Goal: Task Accomplishment & Management: Use online tool/utility

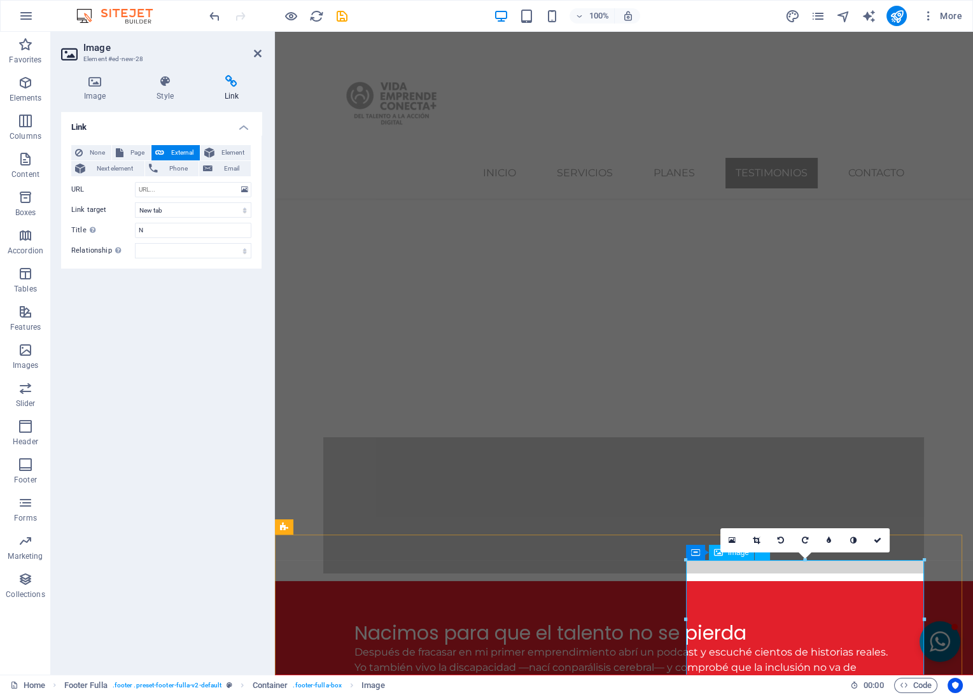
scroll to position [3753, 0]
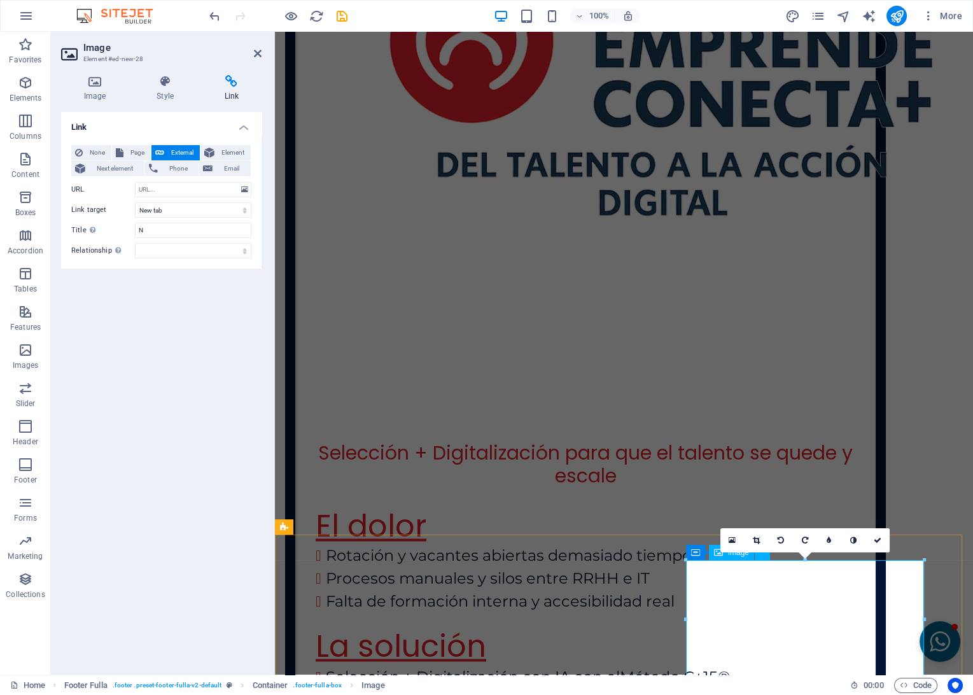
click at [166, 190] on input "URL" at bounding box center [193, 189] width 116 height 15
paste input "[URL][DOMAIN_NAME]"
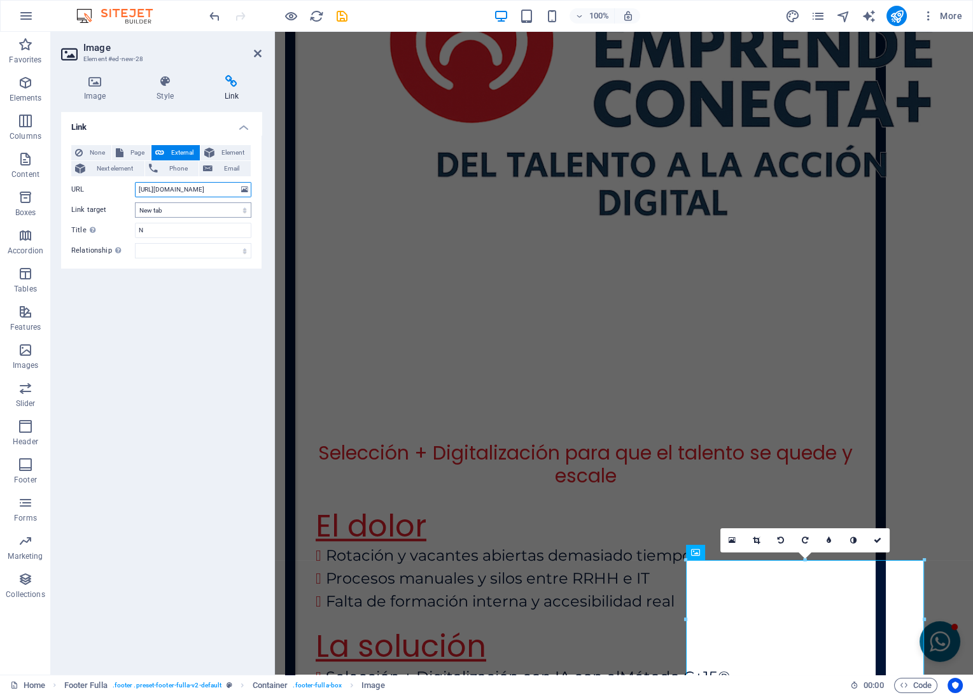
type input "[URL][DOMAIN_NAME]"
click at [159, 215] on select "New tab Same tab Overlay" at bounding box center [193, 209] width 116 height 15
select select
click at [135, 202] on select "New tab Same tab Overlay" at bounding box center [193, 209] width 116 height 15
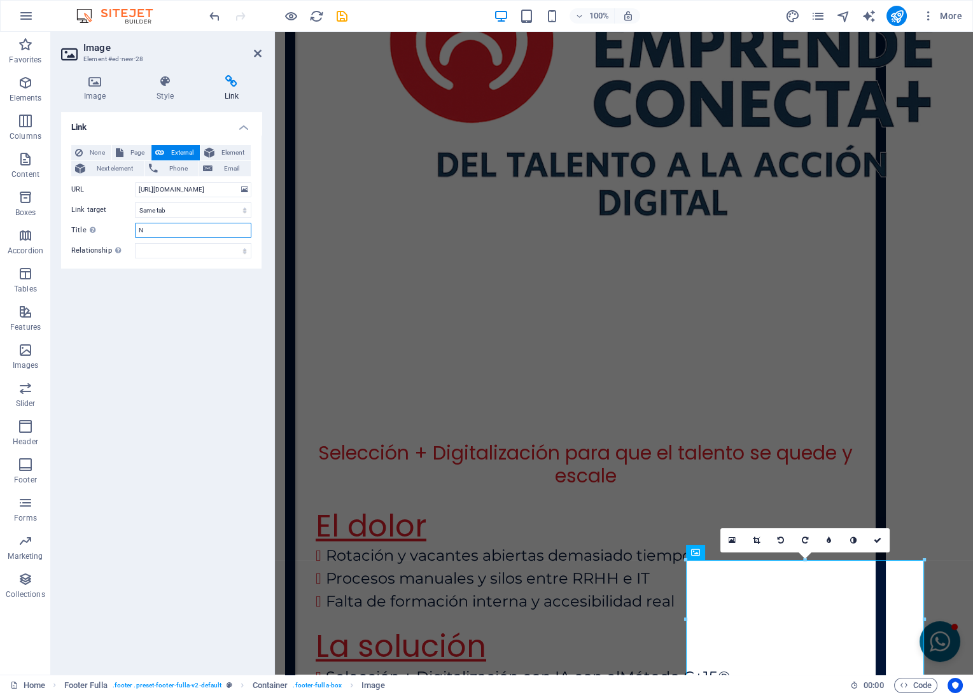
click at [153, 231] on input "N" at bounding box center [193, 230] width 116 height 15
type input "Prensa"
click at [873, 541] on link at bounding box center [878, 540] width 24 height 24
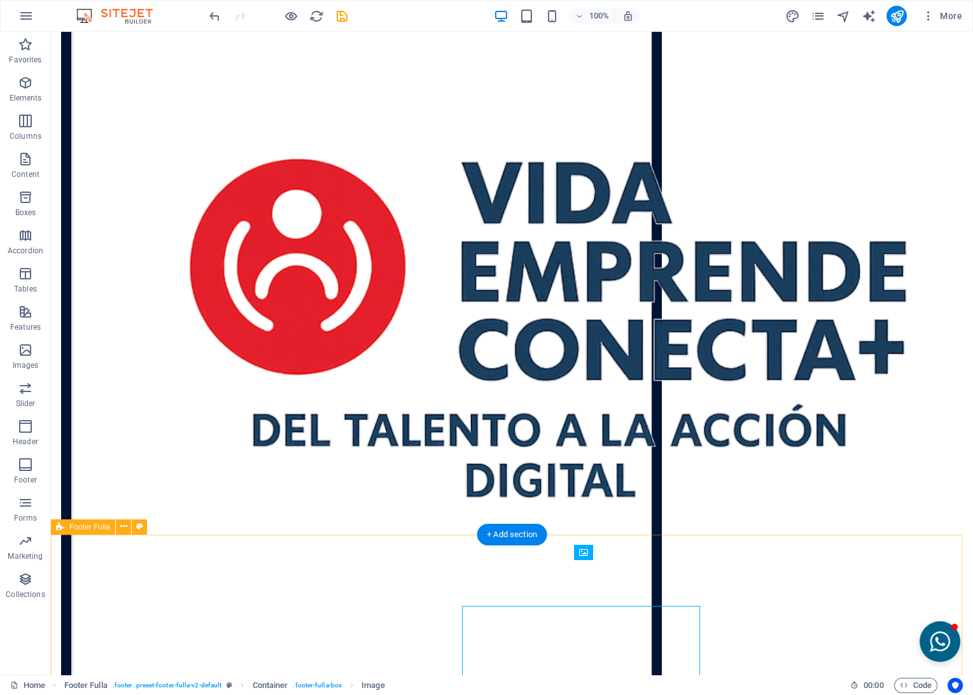
scroll to position [3708, 0]
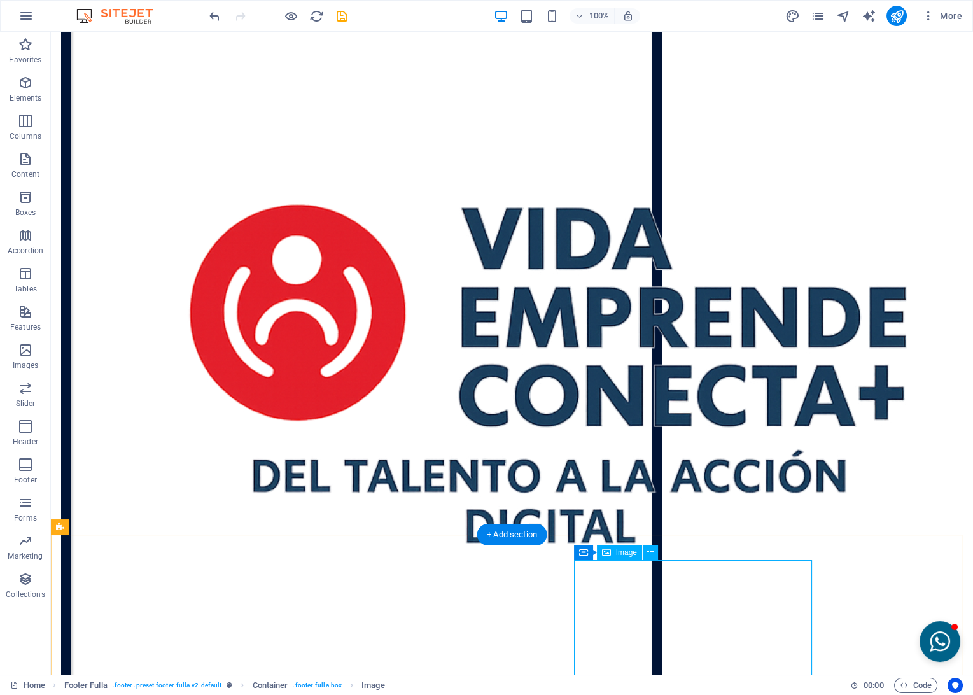
select select
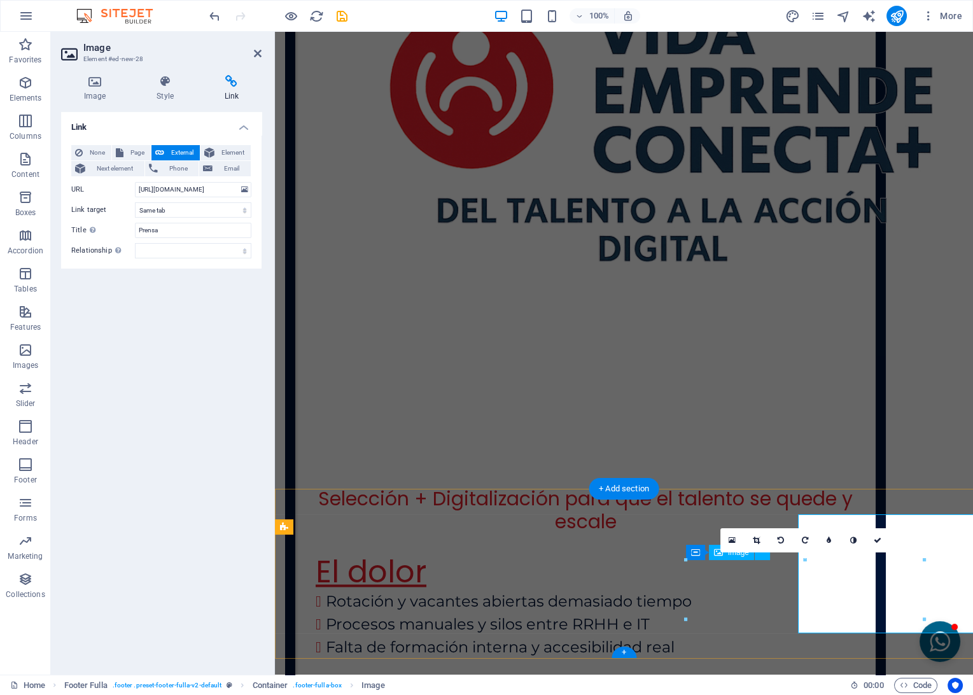
scroll to position [3753, 0]
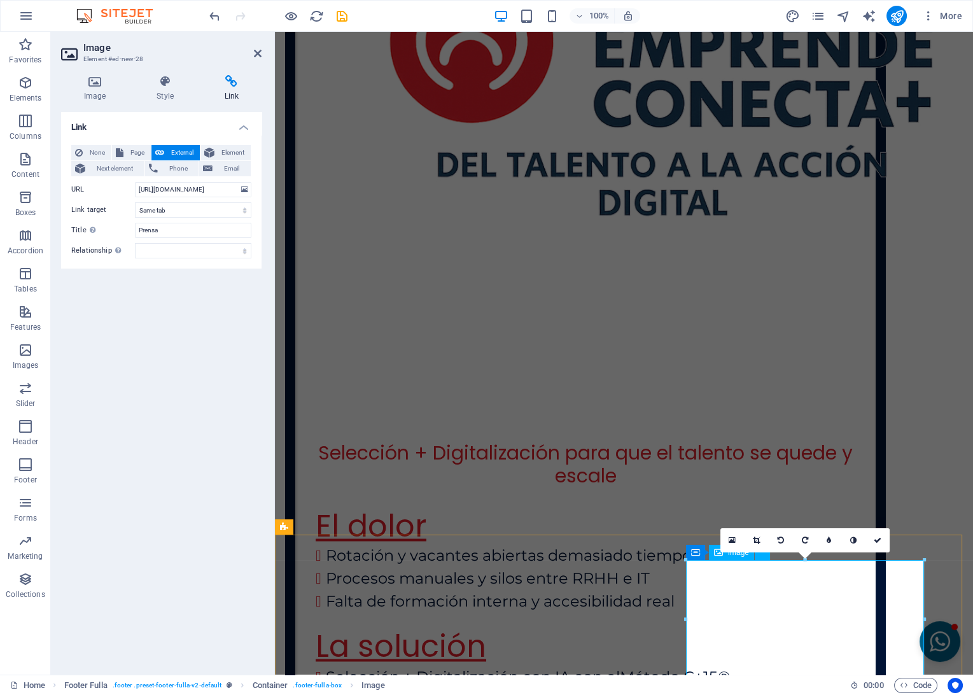
click at [158, 90] on h4 "Style" at bounding box center [167, 88] width 67 height 27
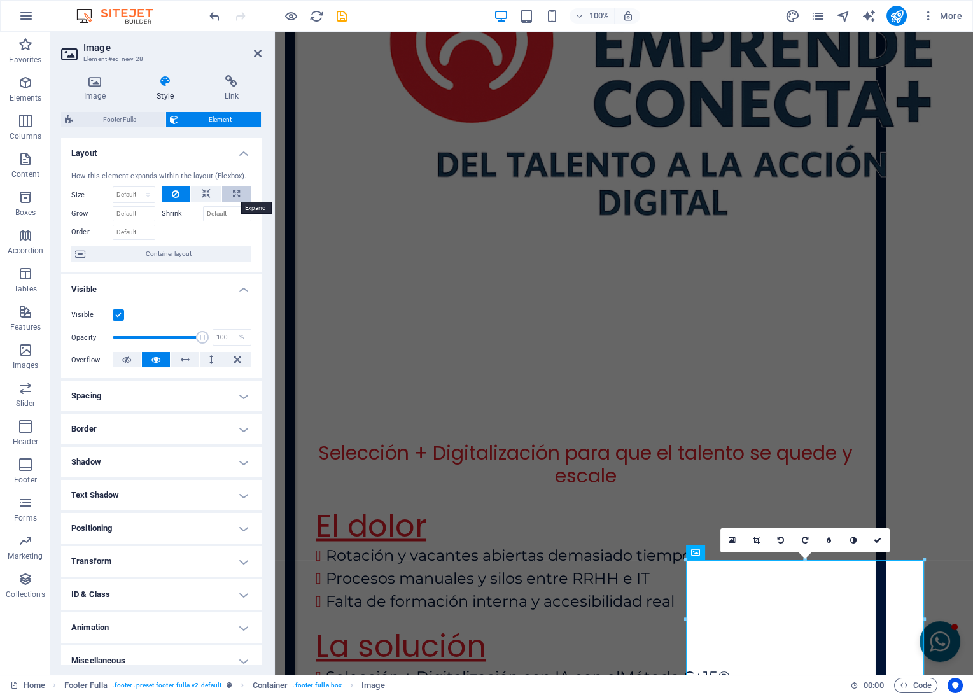
click at [233, 194] on icon at bounding box center [236, 194] width 7 height 15
type input "100"
select select "%"
click at [129, 360] on icon at bounding box center [126, 359] width 9 height 15
click at [166, 362] on button at bounding box center [156, 359] width 29 height 15
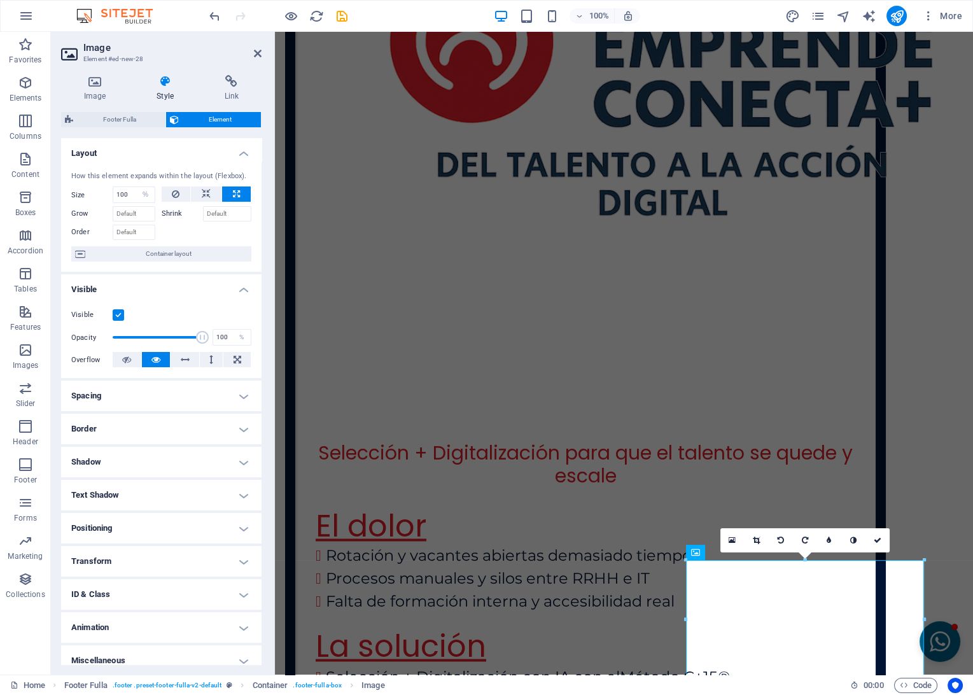
scroll to position [11, 0]
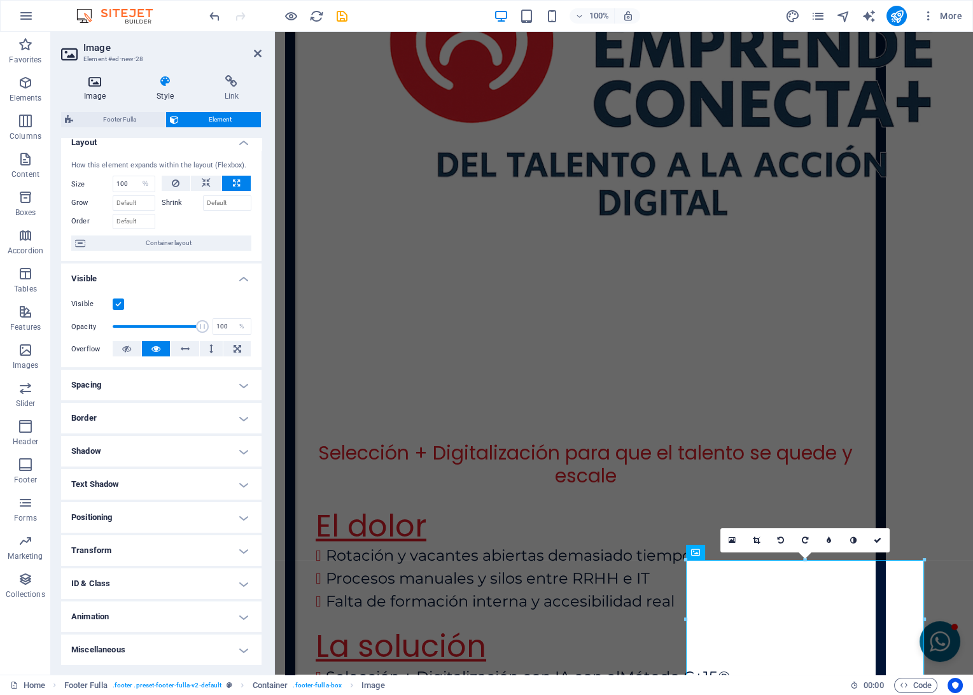
click at [102, 87] on icon at bounding box center [94, 81] width 67 height 13
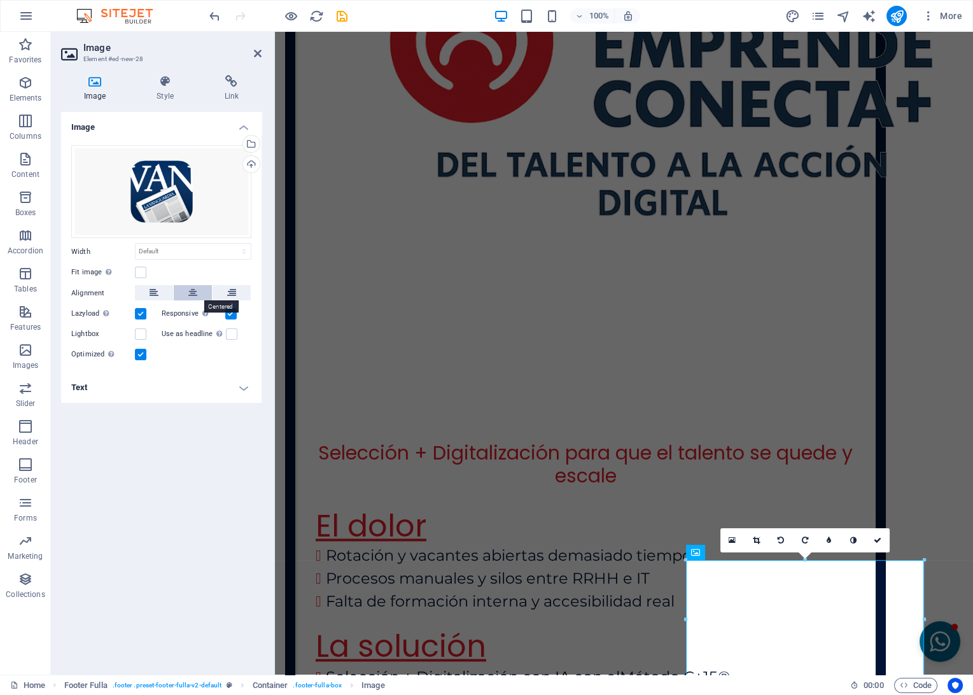
click at [188, 292] on button at bounding box center [193, 292] width 38 height 15
click at [139, 332] on label at bounding box center [140, 333] width 11 height 11
click at [0, 0] on input "Lightbox" at bounding box center [0, 0] width 0 height 0
click at [163, 247] on select "Default auto px rem % em vh vw" at bounding box center [193, 251] width 115 height 15
select select "%"
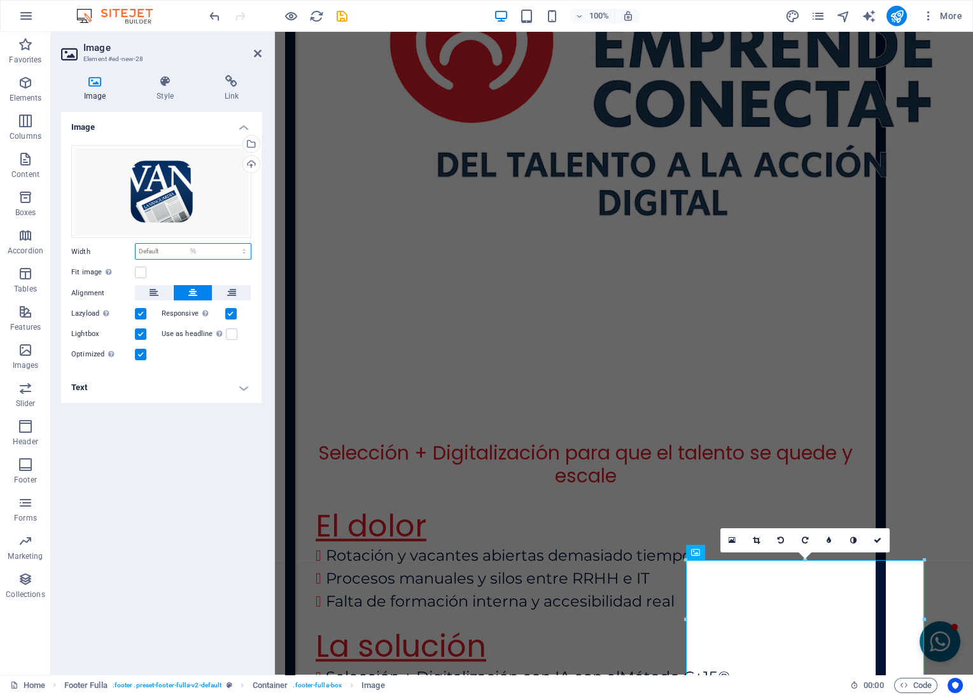
click at [233, 244] on select "Default auto px rem % em vh vw" at bounding box center [193, 251] width 115 height 15
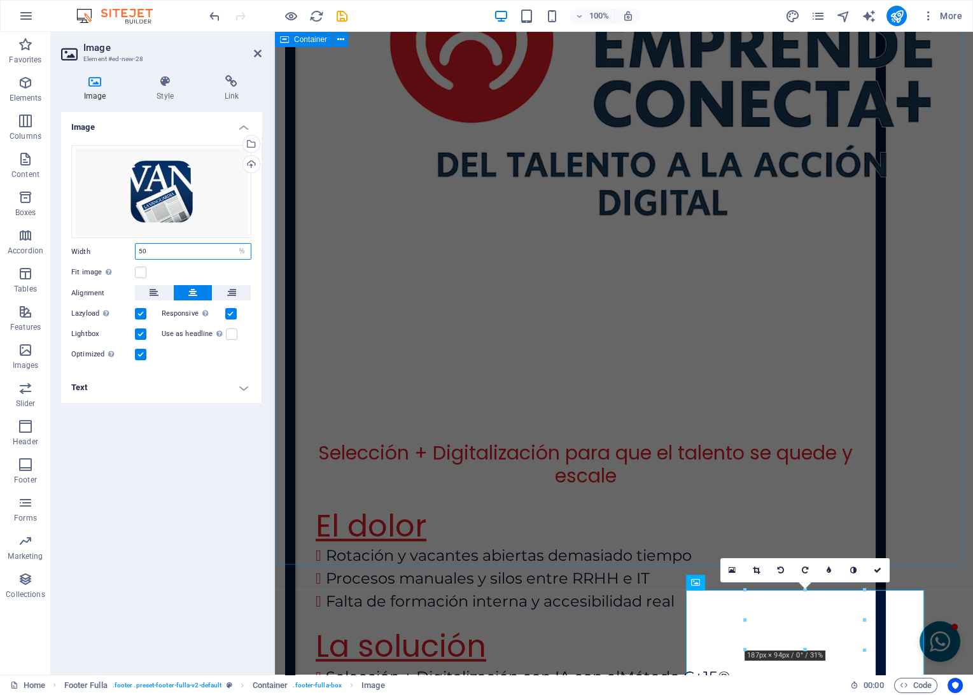
scroll to position [3723, 0]
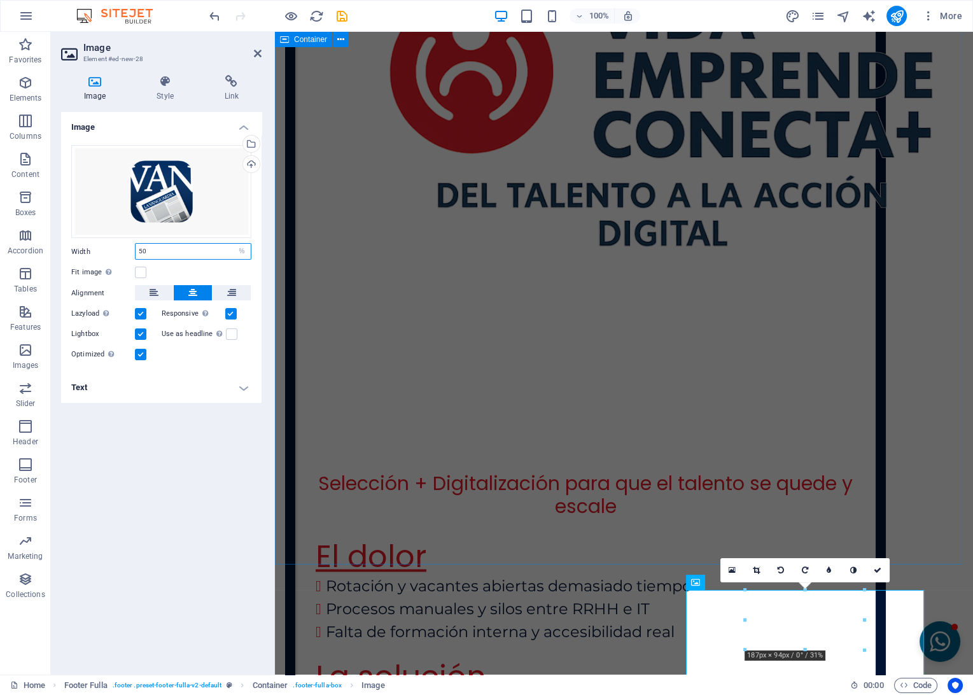
type input "50"
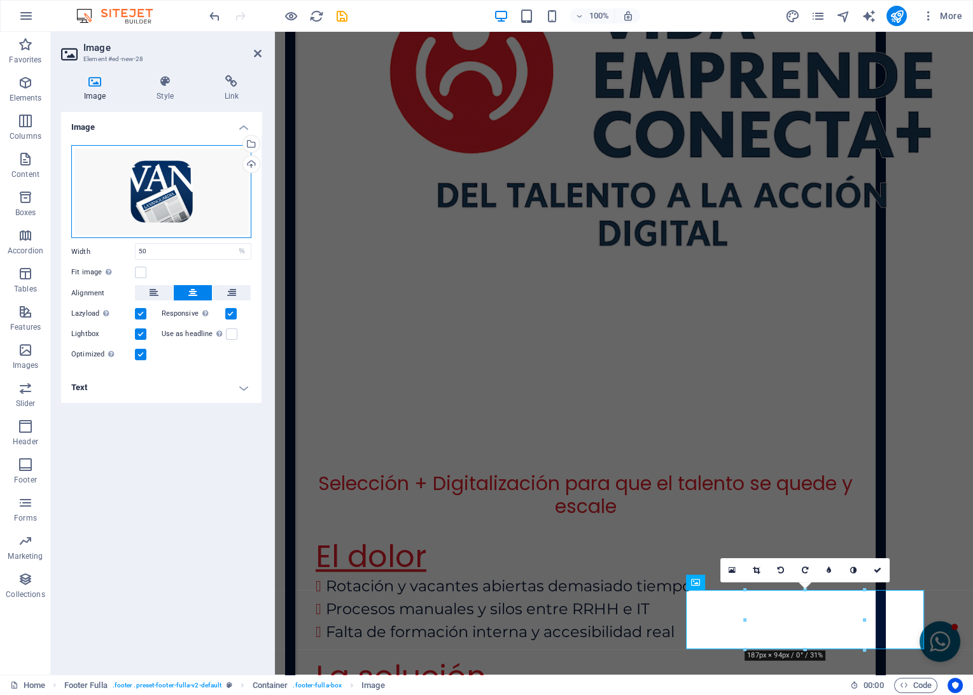
click at [223, 182] on div "Drag files here, click to choose files or select files from Files or our free s…" at bounding box center [161, 192] width 180 height 94
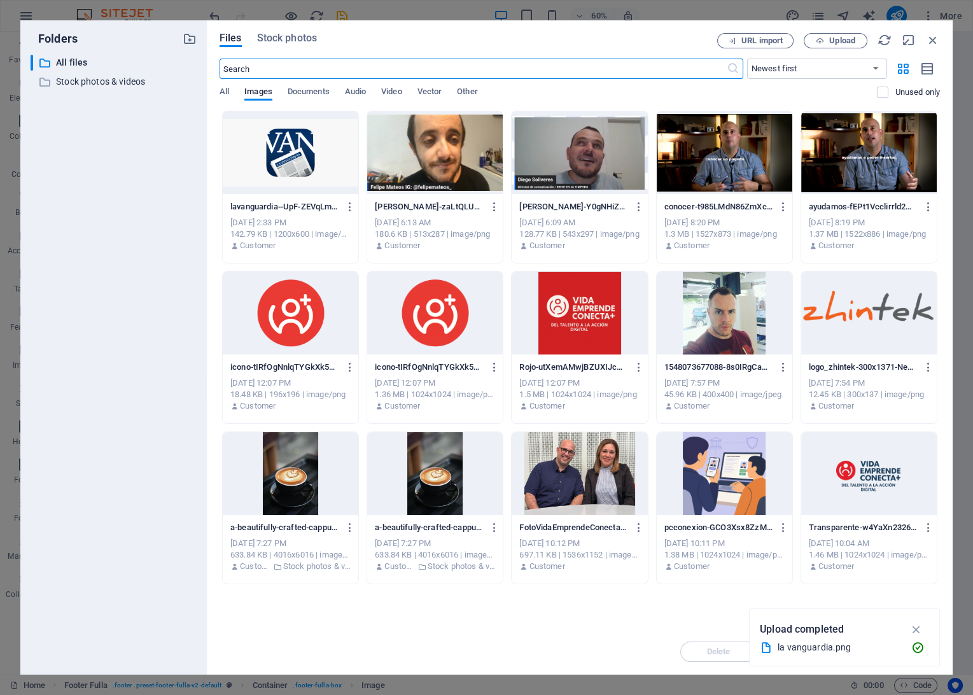
scroll to position [3325, 0]
click at [348, 204] on icon "button" at bounding box center [350, 206] width 12 height 11
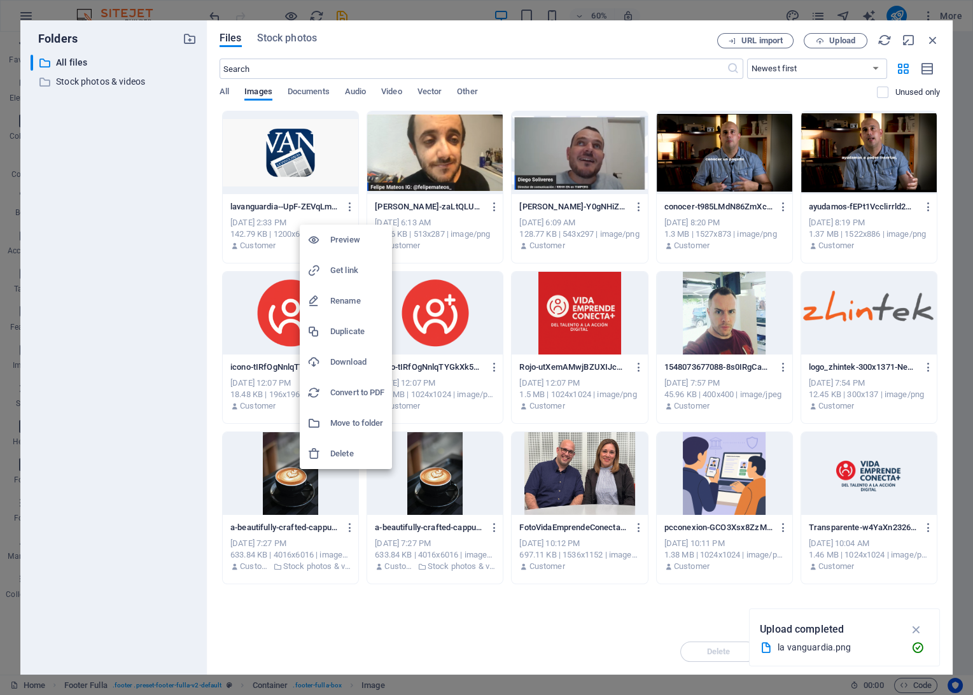
click at [335, 453] on h6 "Delete" at bounding box center [357, 453] width 54 height 15
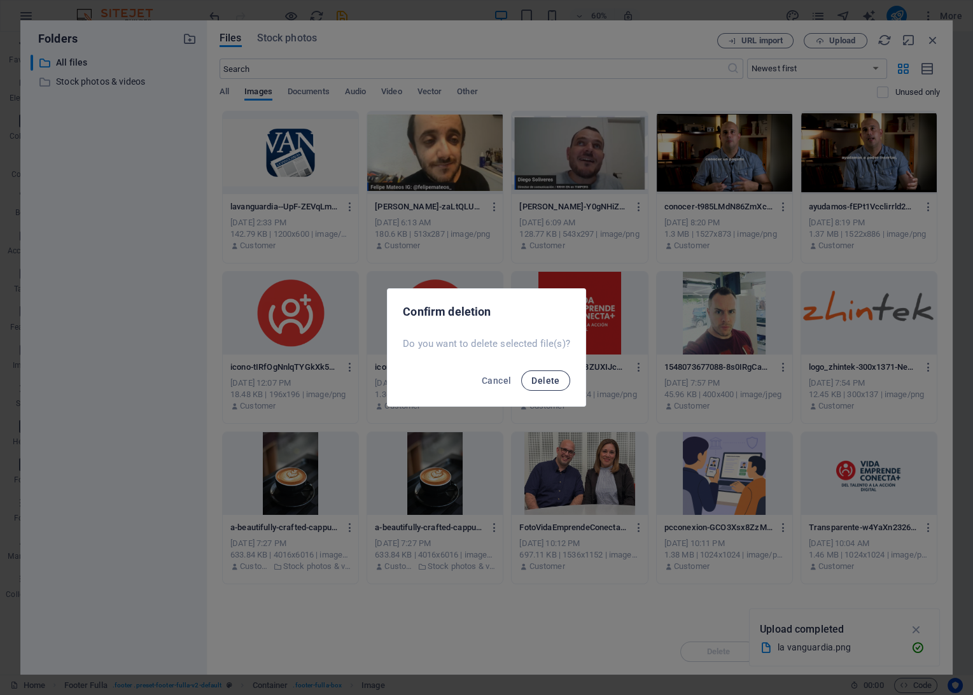
click at [567, 381] on button "Delete" at bounding box center [545, 381] width 48 height 20
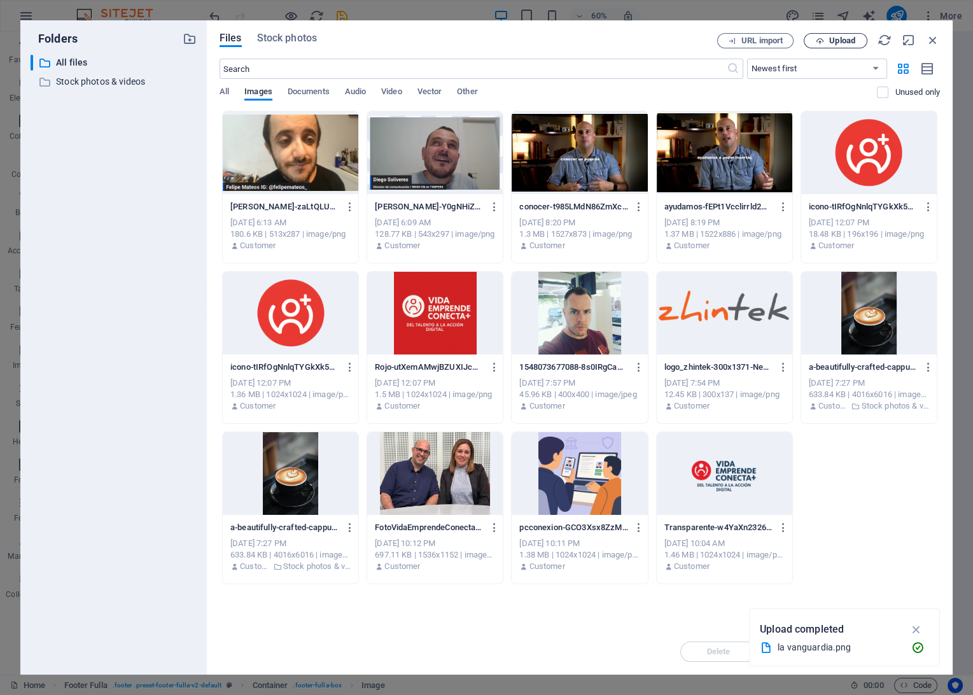
click at [850, 41] on span "Upload" at bounding box center [842, 41] width 26 height 8
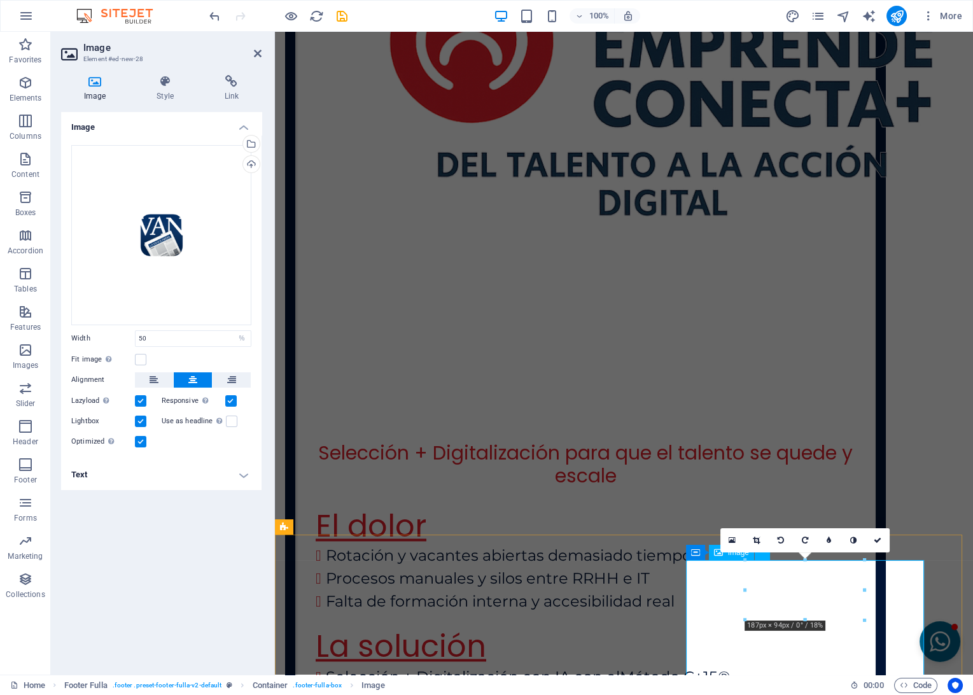
scroll to position [3783, 0]
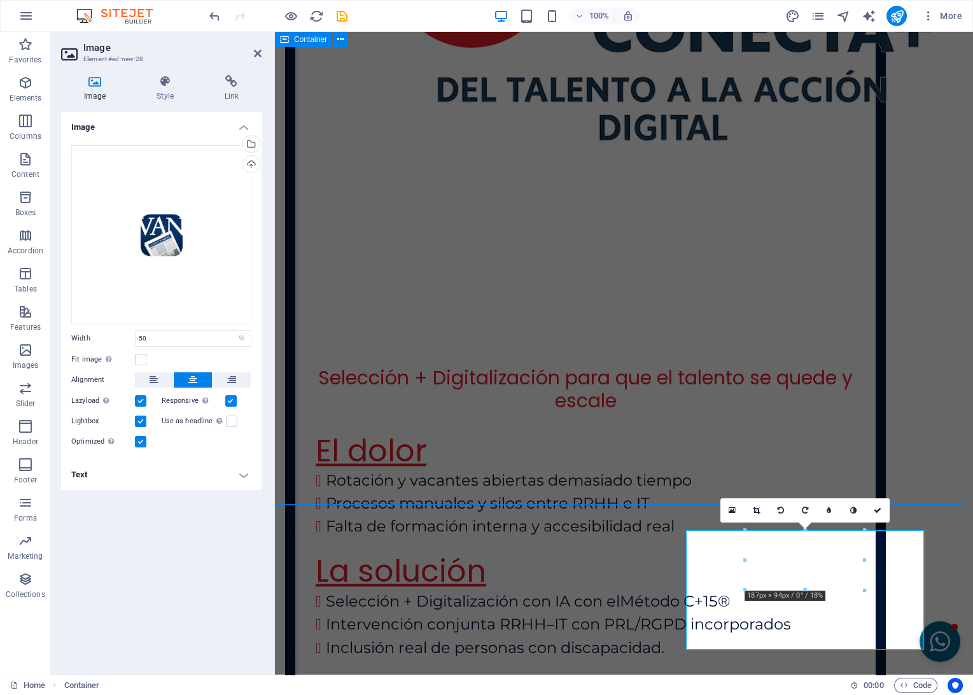
scroll to position [3737, 0]
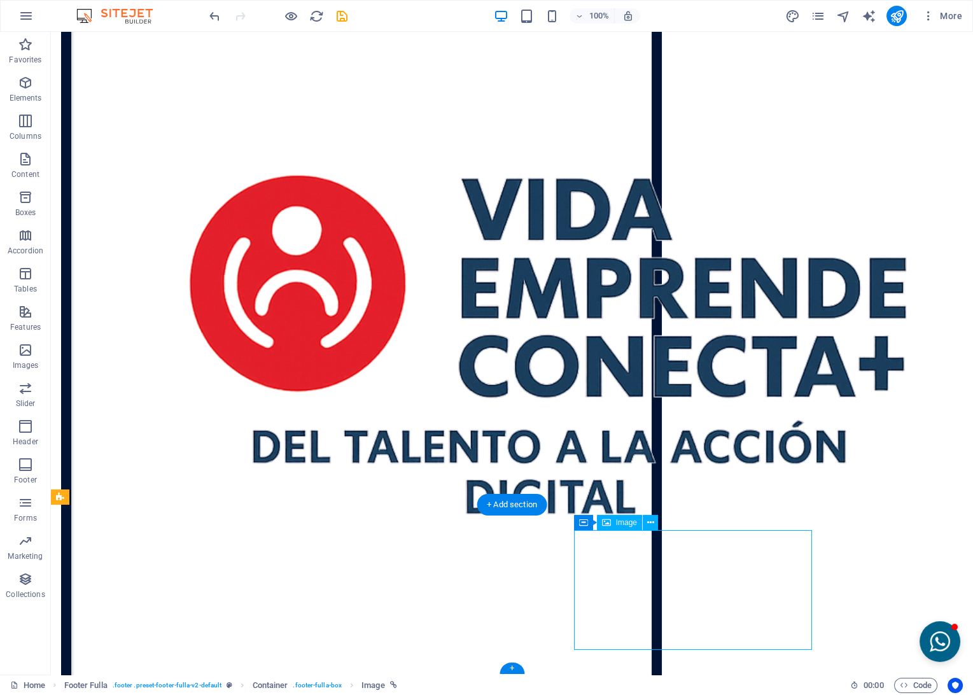
select select "%"
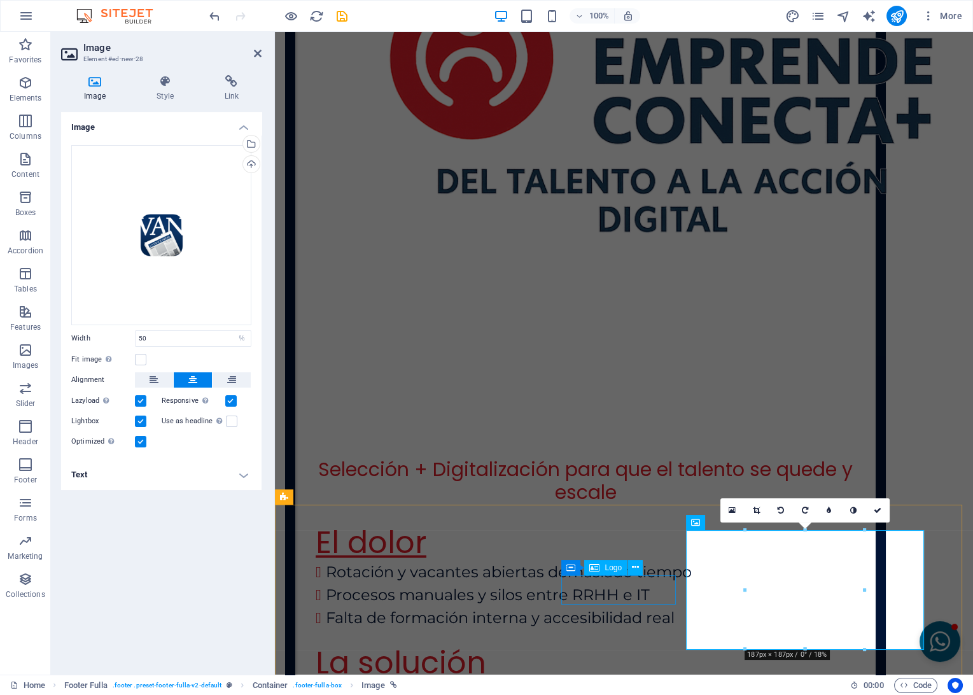
scroll to position [3783, 0]
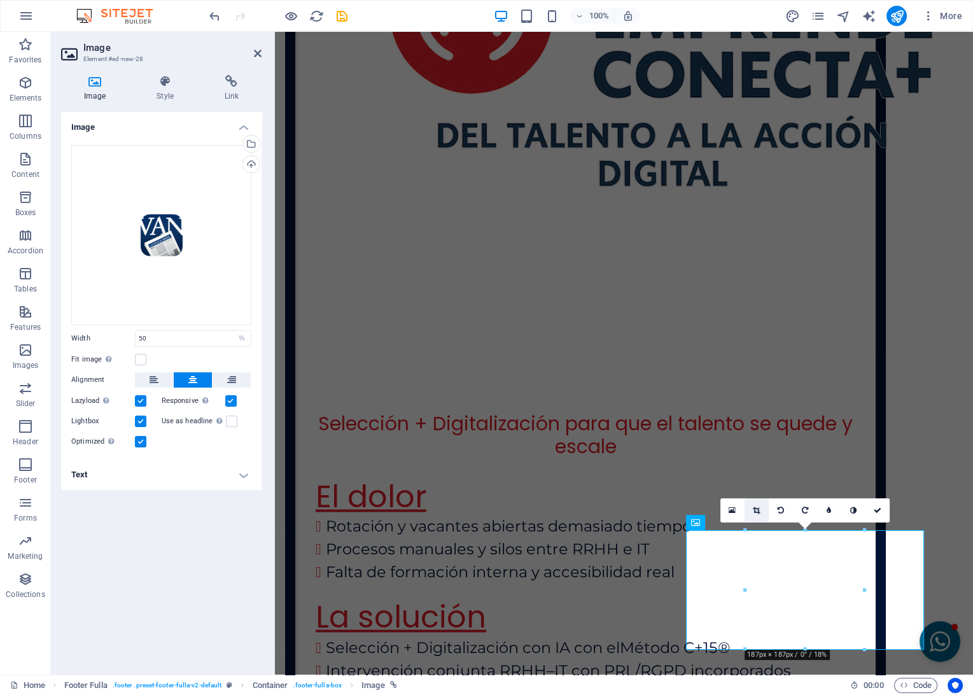
click at [754, 509] on icon at bounding box center [756, 511] width 7 height 8
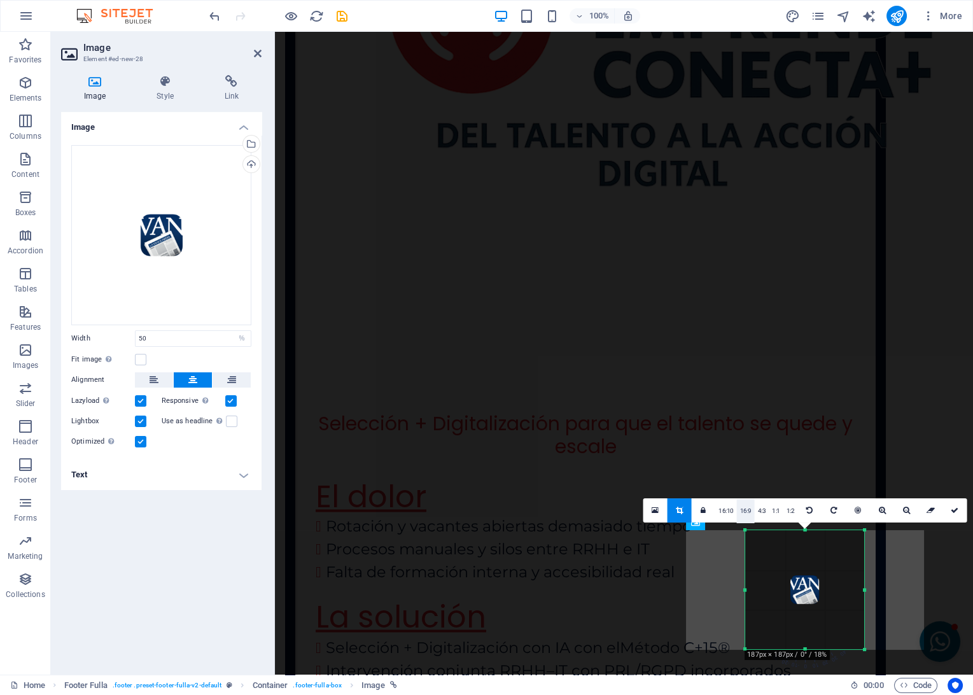
click at [747, 510] on link "16:9" at bounding box center [746, 511] width 18 height 24
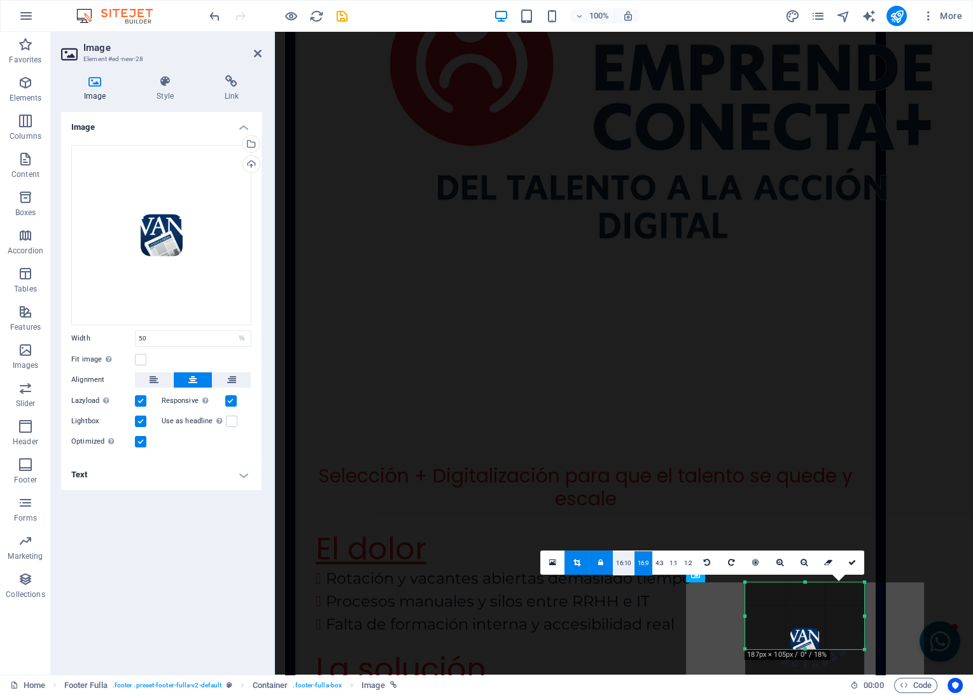
click at [630, 561] on link "16:10" at bounding box center [624, 563] width 22 height 24
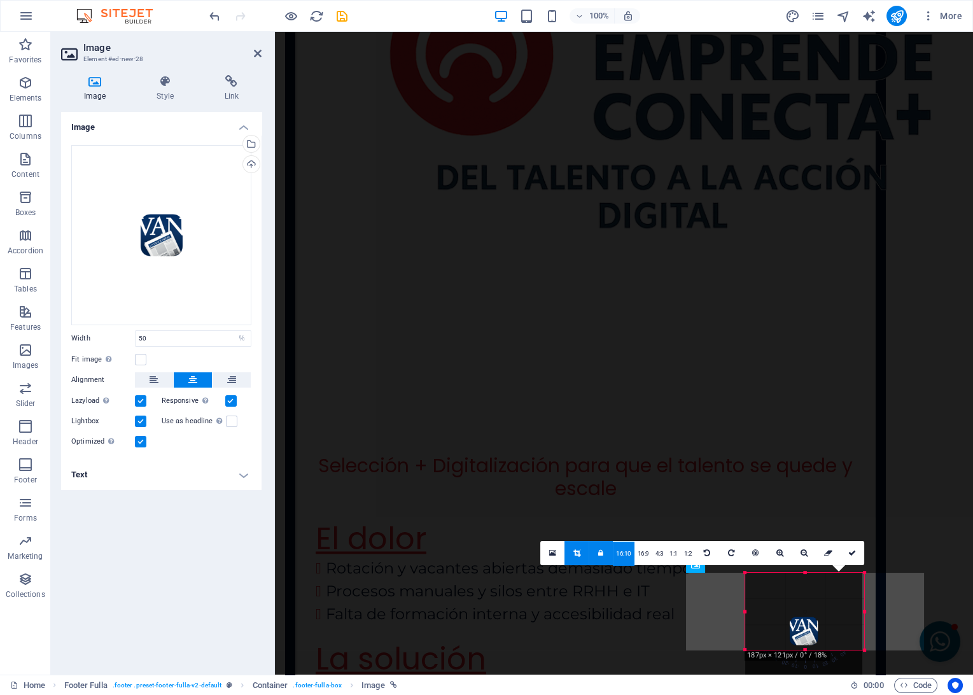
scroll to position [3740, 0]
drag, startPoint x: 807, startPoint y: 649, endPoint x: 800, endPoint y: 652, distance: 7.5
click at [800, 652] on div at bounding box center [804, 650] width 119 height 4
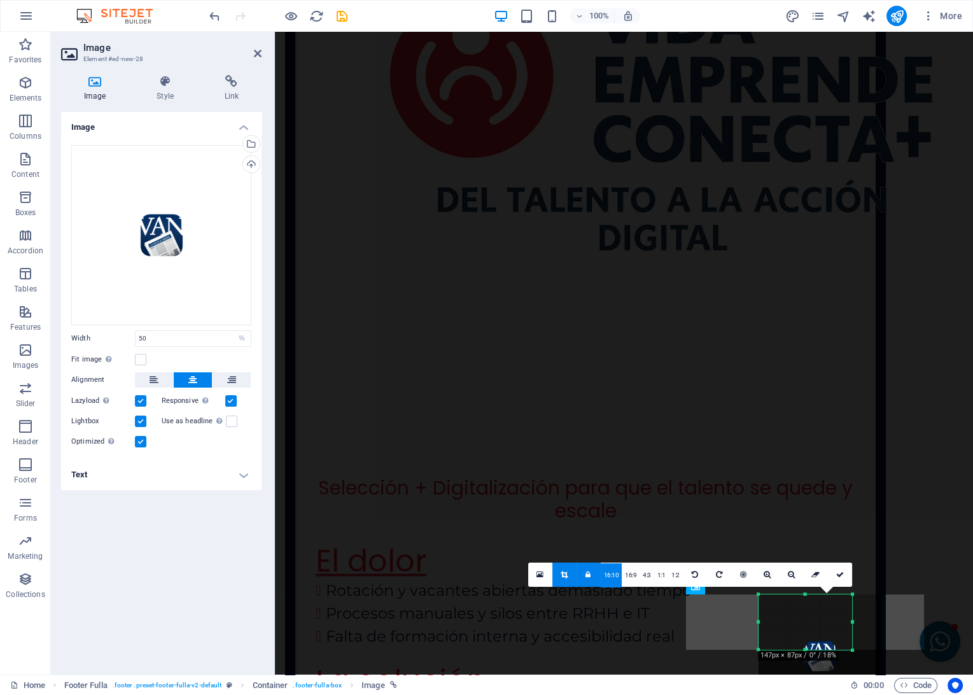
drag, startPoint x: 864, startPoint y: 612, endPoint x: 840, endPoint y: 614, distance: 24.3
click at [840, 614] on div "180 170 160 150 140 130 120 110 100 90 80 70 60 50 40 30 20 10 0 -10 -20 -30 -4…" at bounding box center [806, 622] width 94 height 55
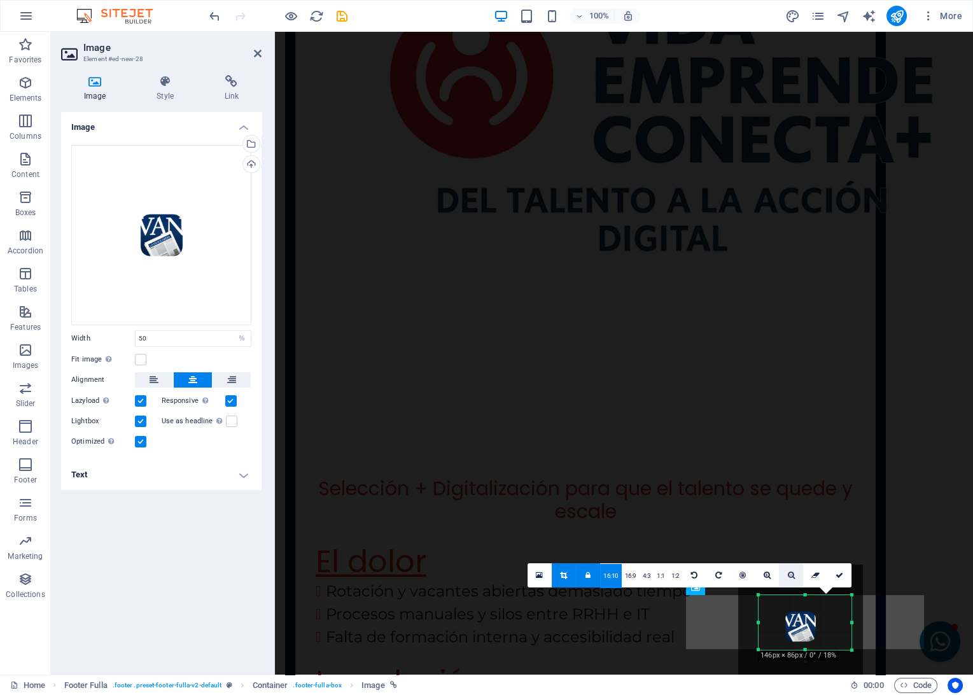
drag, startPoint x: 801, startPoint y: 617, endPoint x: 780, endPoint y: 586, distance: 37.1
click at [780, 595] on div "180 170 160 150 140 130 120 110 100 90 80 70 60 50 40 30 20 10 0 -10 -20 -30 -4…" at bounding box center [805, 622] width 93 height 55
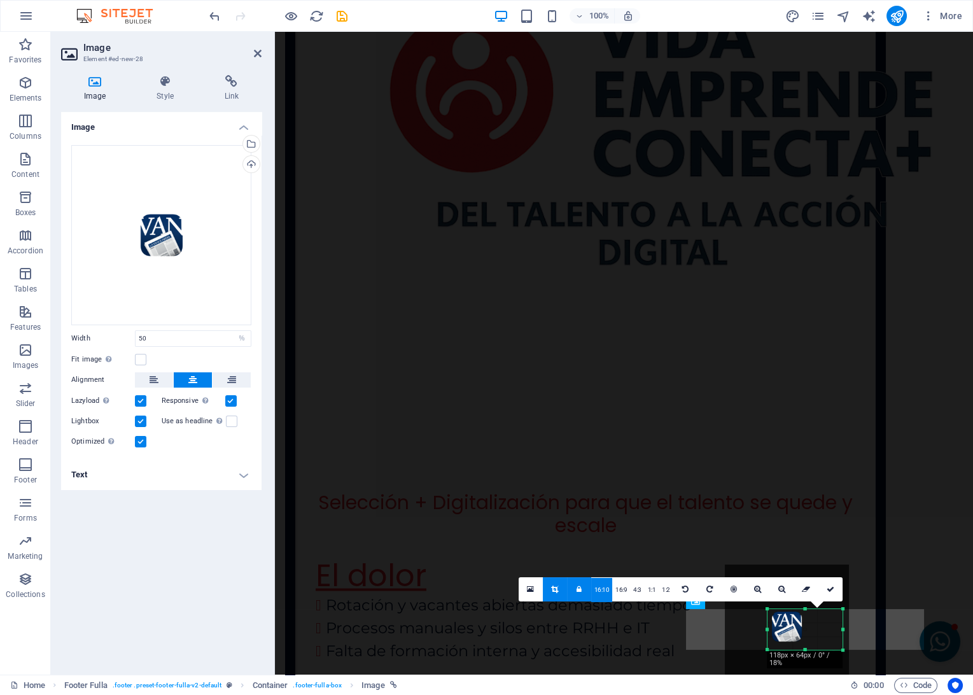
scroll to position [3703, 0]
drag, startPoint x: 761, startPoint y: 594, endPoint x: 784, endPoint y: 609, distance: 27.2
click at [784, 610] on div "180 170 160 150 140 130 120 110 100 90 80 70 60 50 40 30 20 10 0 -10 -20 -30 -4…" at bounding box center [805, 630] width 74 height 40
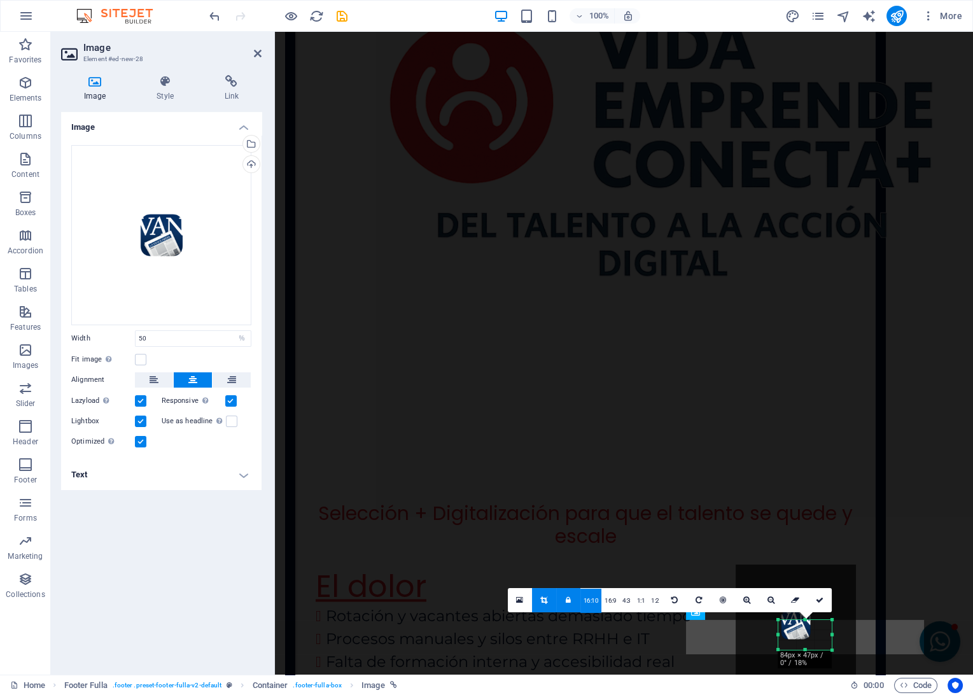
scroll to position [3692, 0]
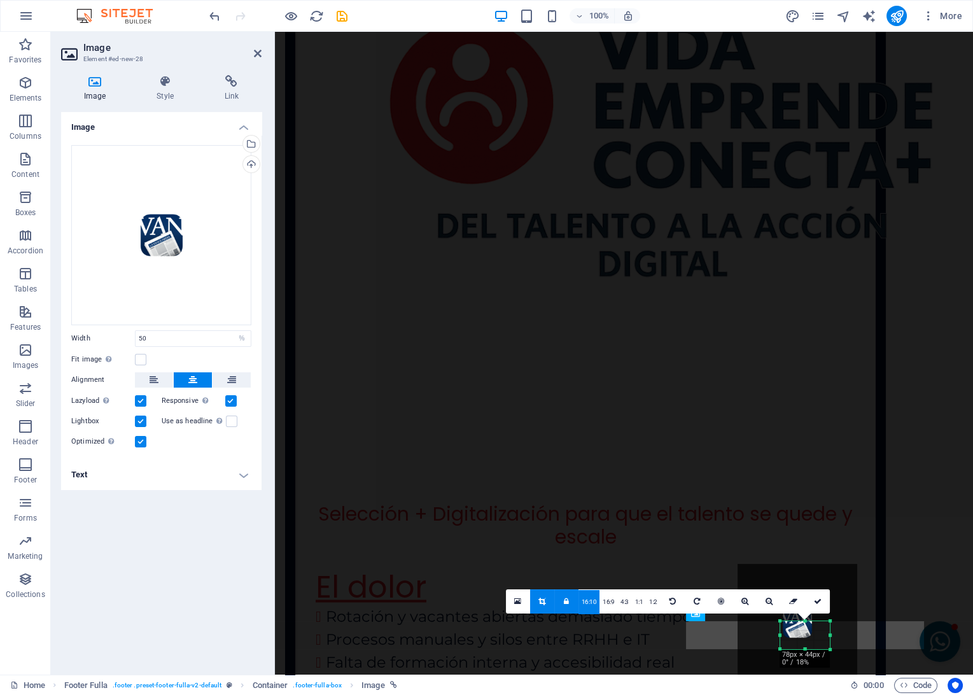
drag, startPoint x: 844, startPoint y: 610, endPoint x: 799, endPoint y: 622, distance: 46.2
click at [799, 622] on div "180 170 160 150 140 130 120 110 100 90 80 70 60 50 40 30 20 10 0 -10 -20 -30 -4…" at bounding box center [805, 635] width 50 height 28
drag, startPoint x: 796, startPoint y: 630, endPoint x: 794, endPoint y: 644, distance: 14.1
click at [794, 644] on div at bounding box center [795, 637] width 119 height 119
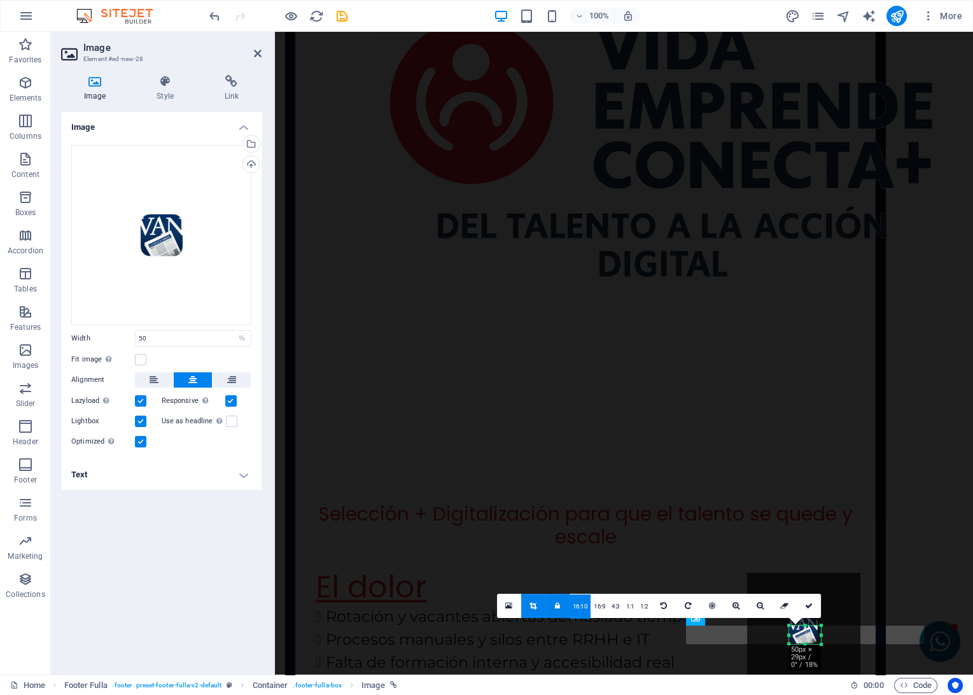
drag, startPoint x: 829, startPoint y: 622, endPoint x: 803, endPoint y: 632, distance: 28.4
click at [803, 632] on div "180 170 160 150 140 130 120 110 100 90 80 70 60 50 40 30 20 10 0 -10 -20 -30 -4…" at bounding box center [805, 635] width 32 height 18
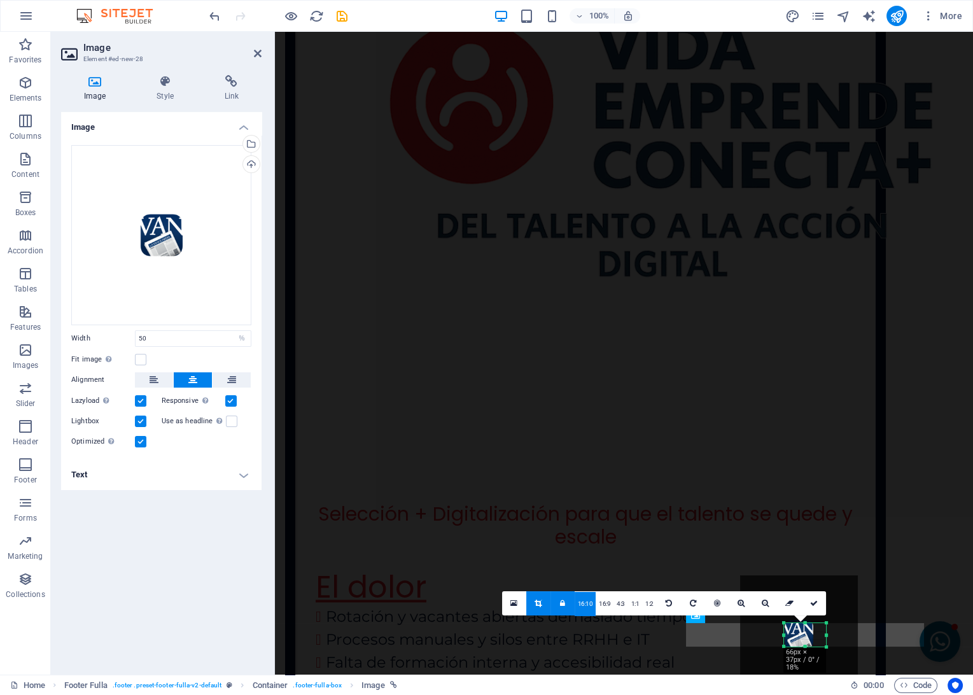
drag, startPoint x: 804, startPoint y: 625, endPoint x: 787, endPoint y: 620, distance: 17.3
click at [787, 623] on div "180 170 160 150 140 130 120 110 100 90 80 70 60 50 40 30 20 10 0 -10 -20 -30 -4…" at bounding box center [805, 635] width 42 height 24
drag, startPoint x: 825, startPoint y: 621, endPoint x: 784, endPoint y: 623, distance: 41.4
click at [785, 625] on div "180 170 160 150 140 130 120 110 100 90 80 70 60 50 40 30 20 10 0 -10 -20 -30 -4…" at bounding box center [805, 636] width 41 height 22
click at [803, 640] on div at bounding box center [802, 638] width 118 height 118
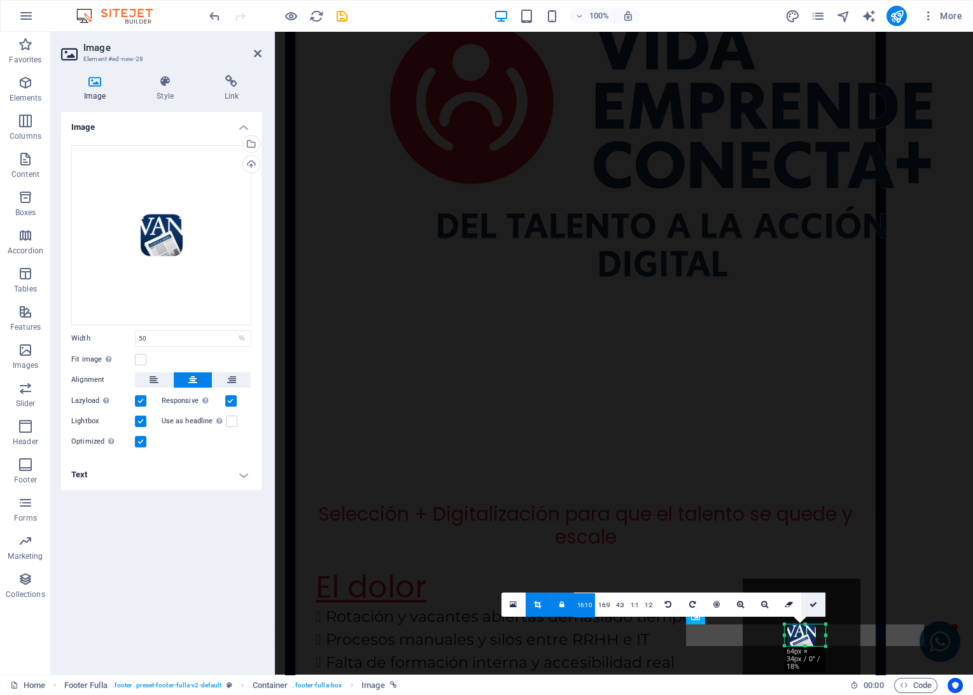
click at [814, 607] on icon at bounding box center [814, 605] width 8 height 8
type input "64"
select select "px"
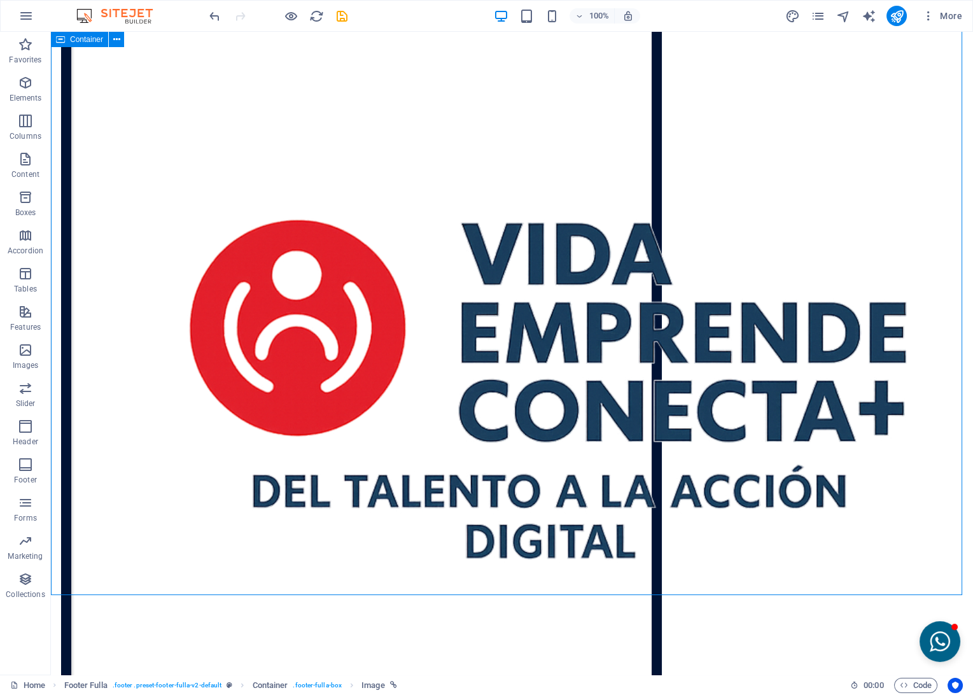
scroll to position [3646, 0]
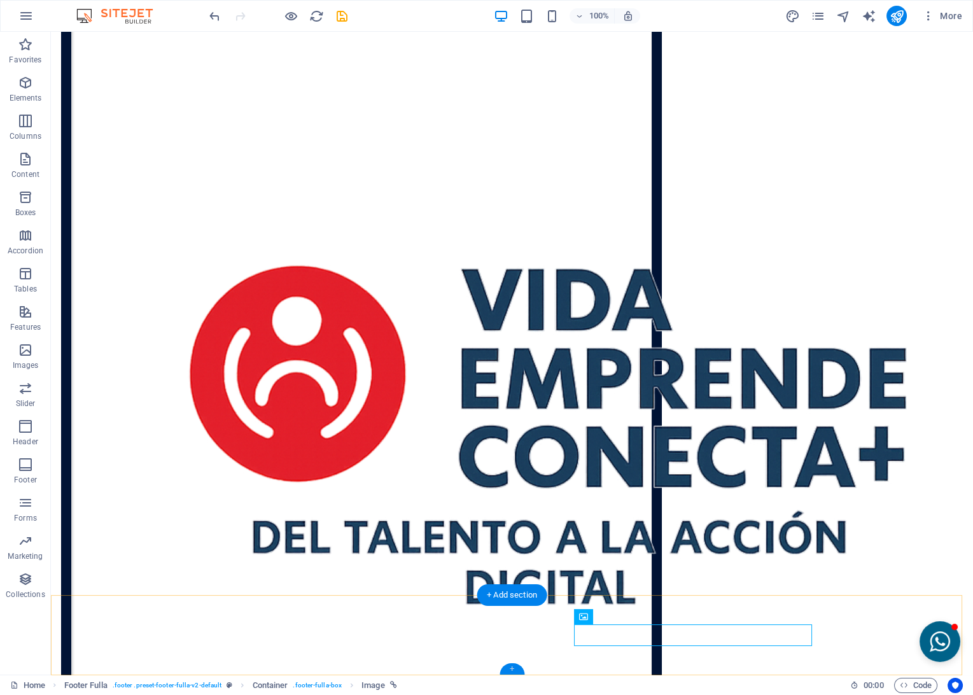
click at [512, 670] on div "+" at bounding box center [512, 668] width 25 height 11
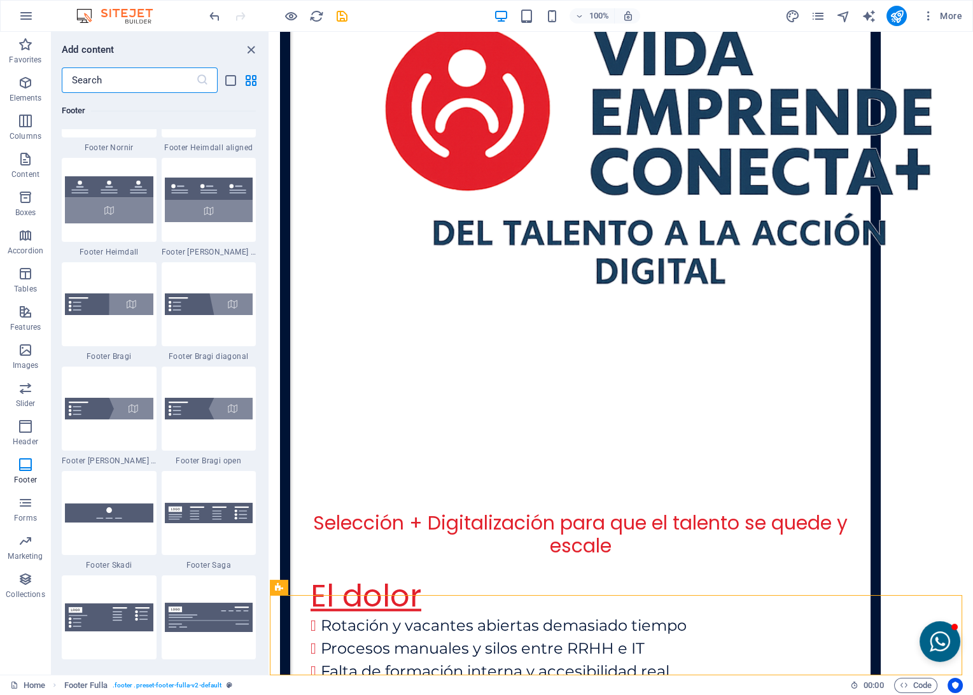
scroll to position [8593, 0]
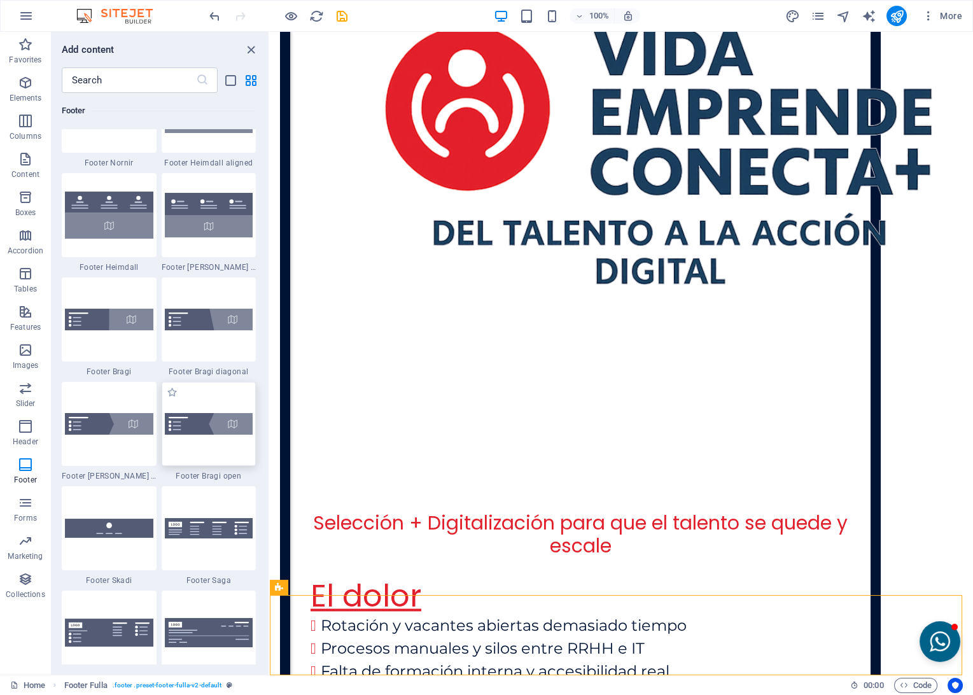
click at [194, 423] on img at bounding box center [209, 424] width 88 height 22
click at [270, 423] on div "H2 Container Container Menu Bar Spacer Placeholder Wide image with text Contain…" at bounding box center [621, 353] width 703 height 643
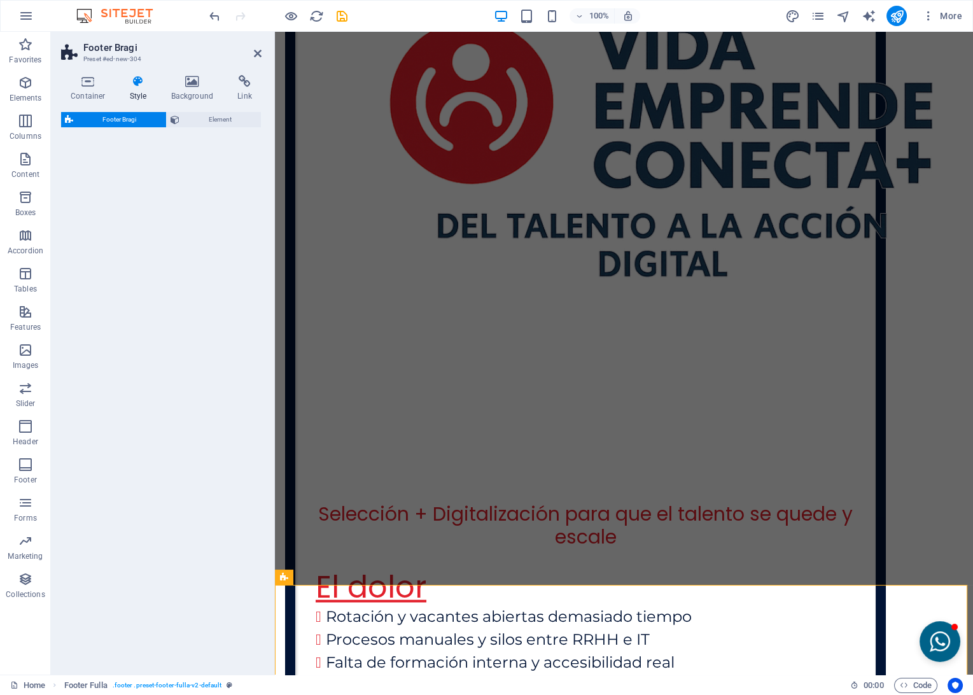
select select "%"
select select "rem"
select select "px"
select select "rem"
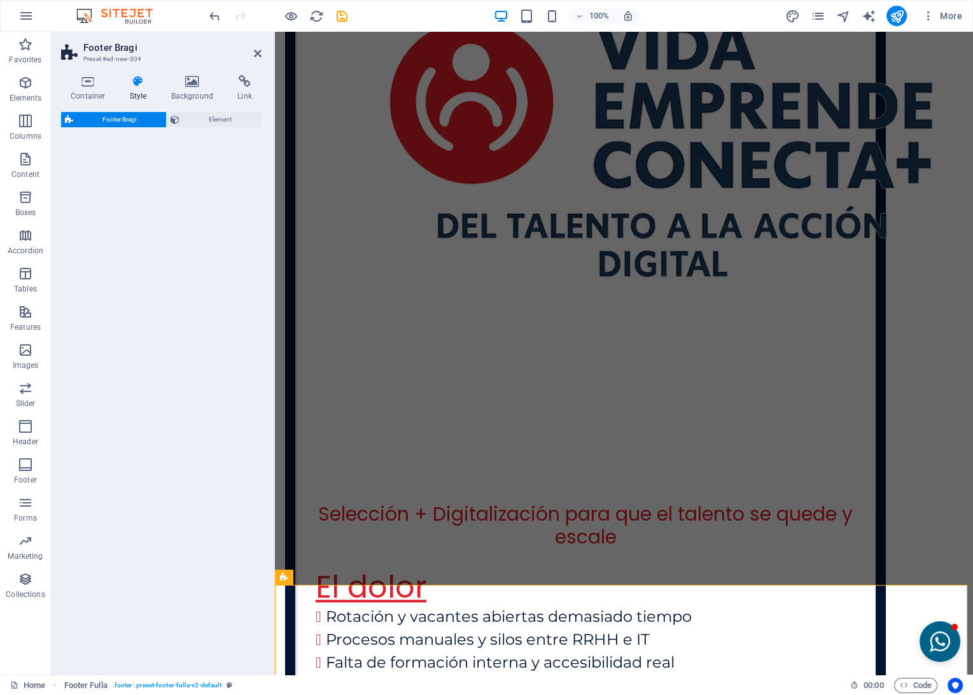
select select "rem"
select select "preset-footer-bragi-v3-triangle-invert"
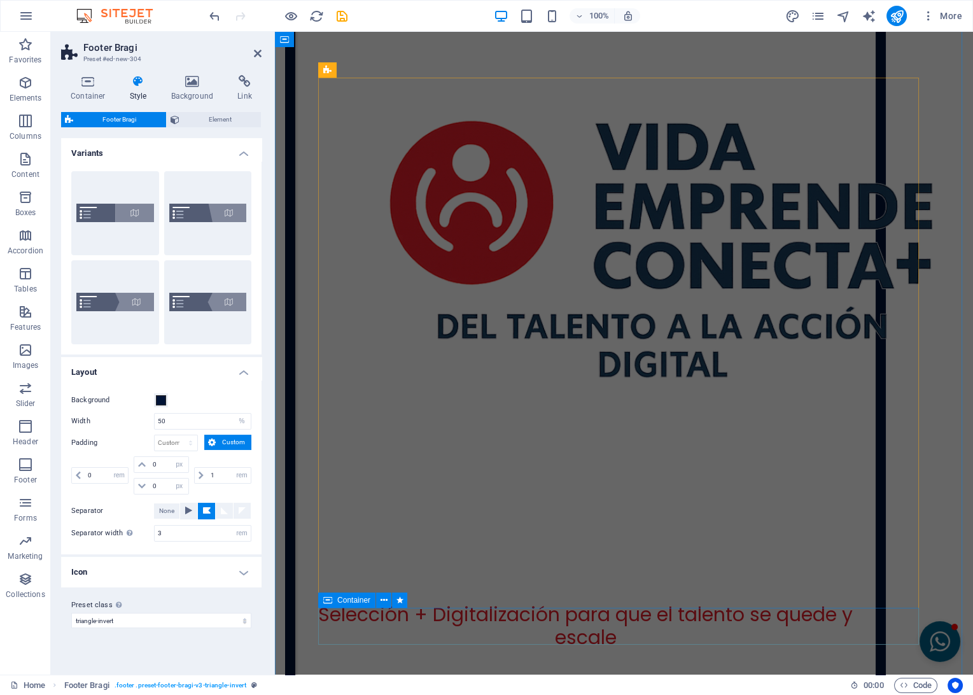
scroll to position [3555, 0]
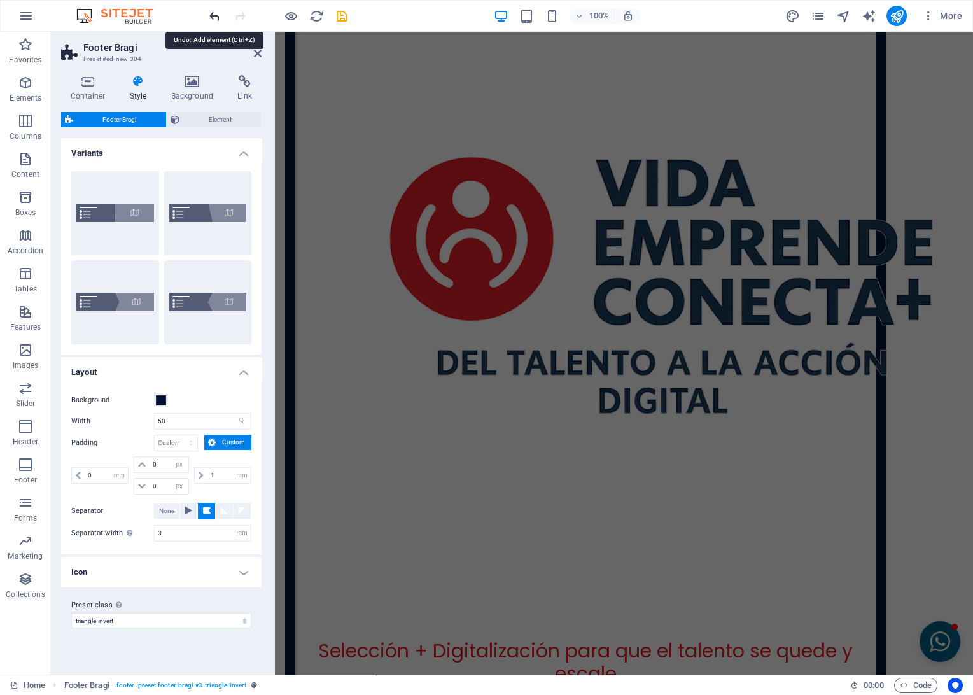
click at [217, 15] on icon "undo" at bounding box center [215, 16] width 15 height 15
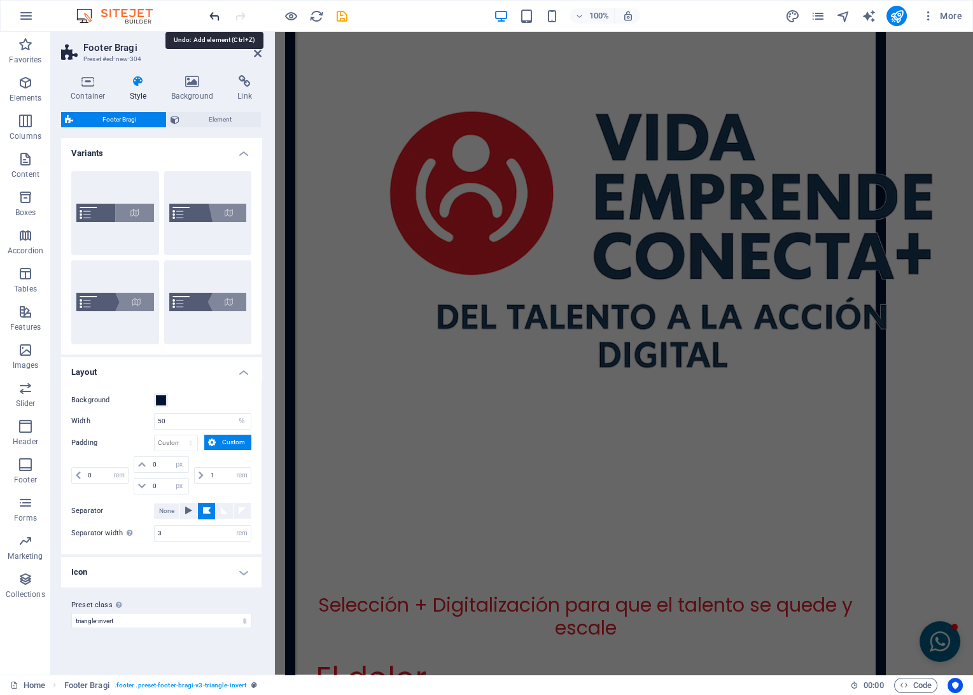
scroll to position [3646, 0]
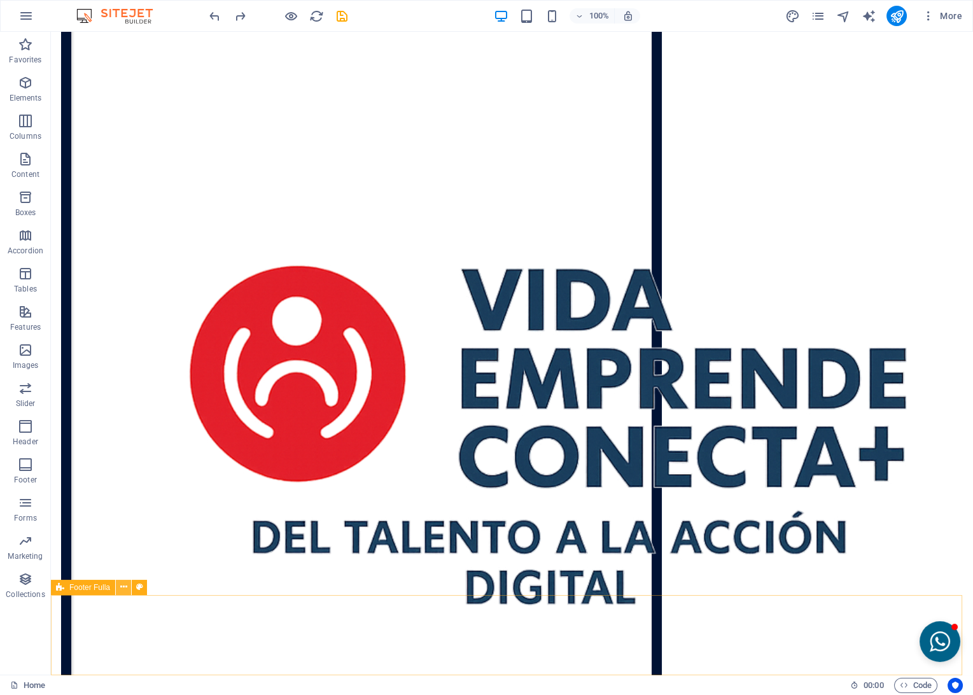
click at [119, 588] on button at bounding box center [123, 587] width 15 height 15
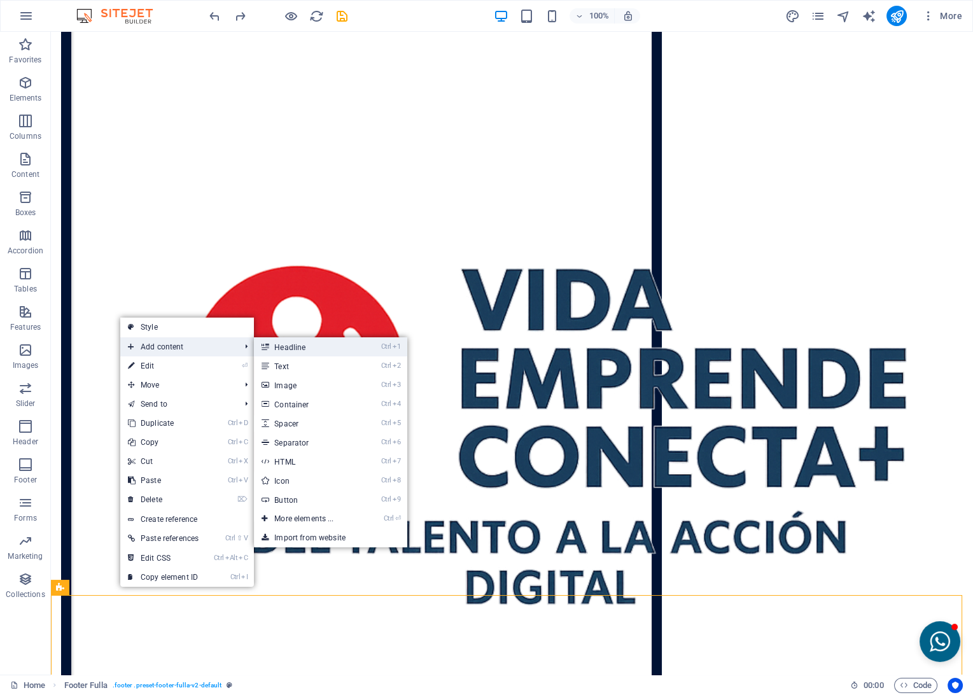
click at [304, 352] on link "Ctrl 1 Headline" at bounding box center [306, 346] width 105 height 19
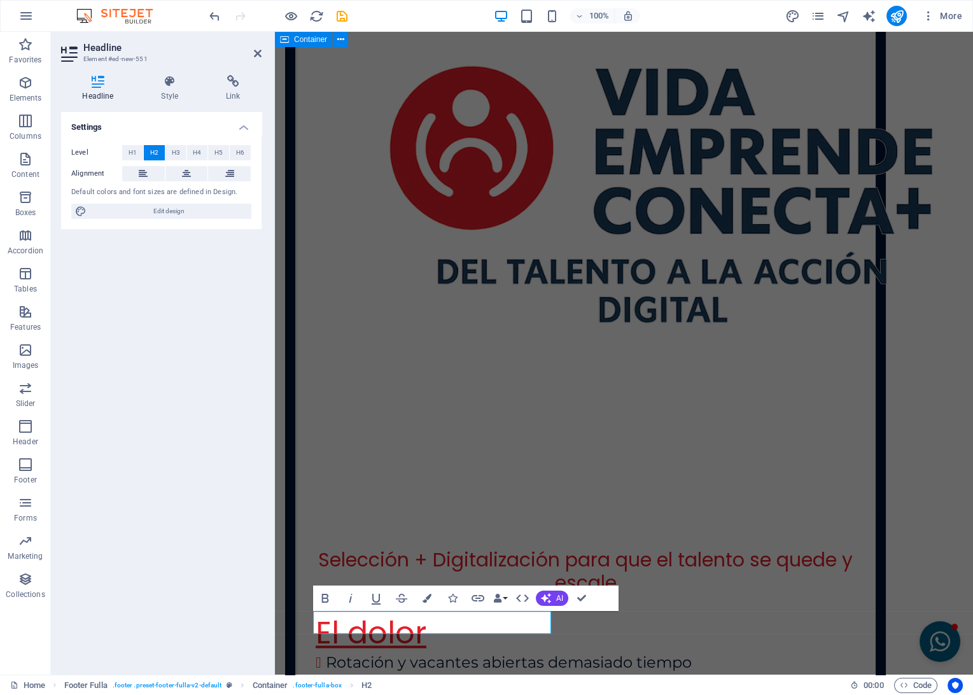
scroll to position [3702, 0]
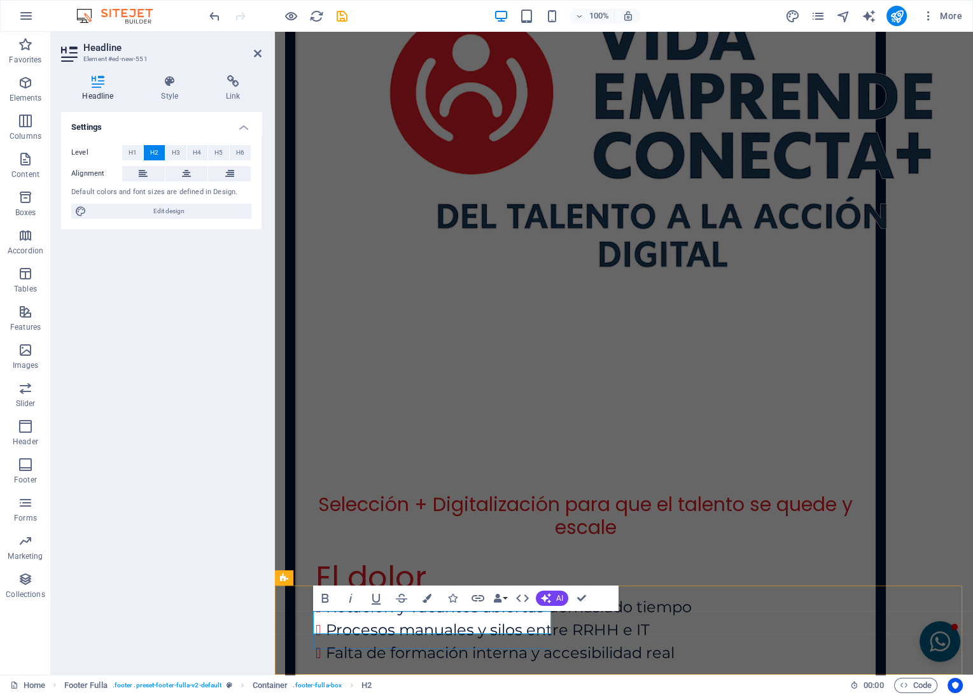
drag, startPoint x: 476, startPoint y: 625, endPoint x: 225, endPoint y: 623, distance: 250.8
click at [275, 623] on html "Skip to main content Menu Inicio Servicios Planes Testimonios Contacto Cubre tu…" at bounding box center [624, 365] width 698 height 8070
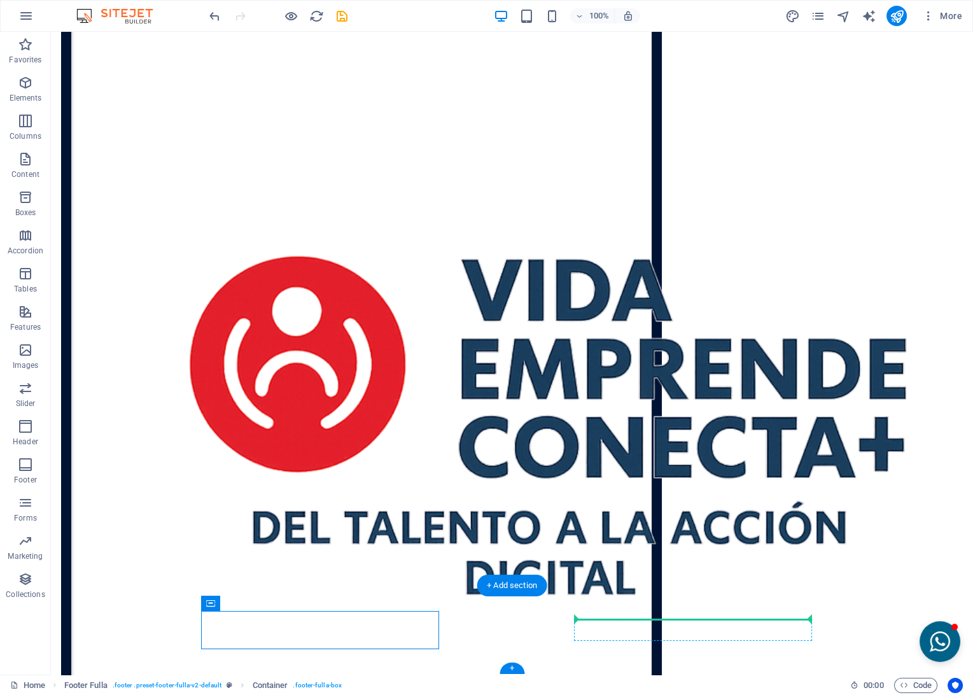
drag, startPoint x: 259, startPoint y: 636, endPoint x: 656, endPoint y: 625, distance: 396.8
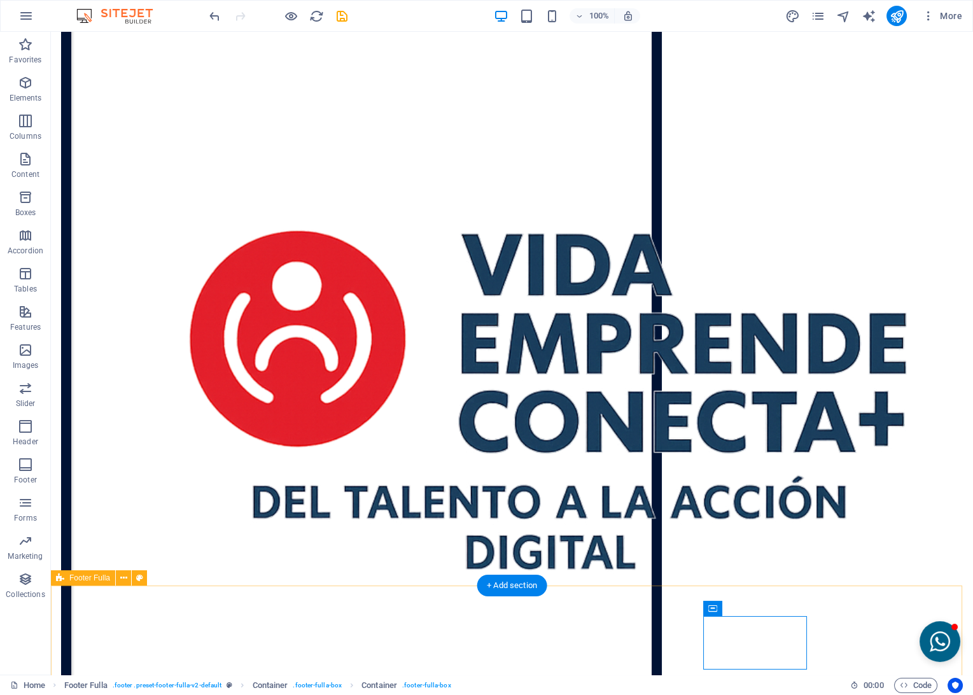
scroll to position [3702, 0]
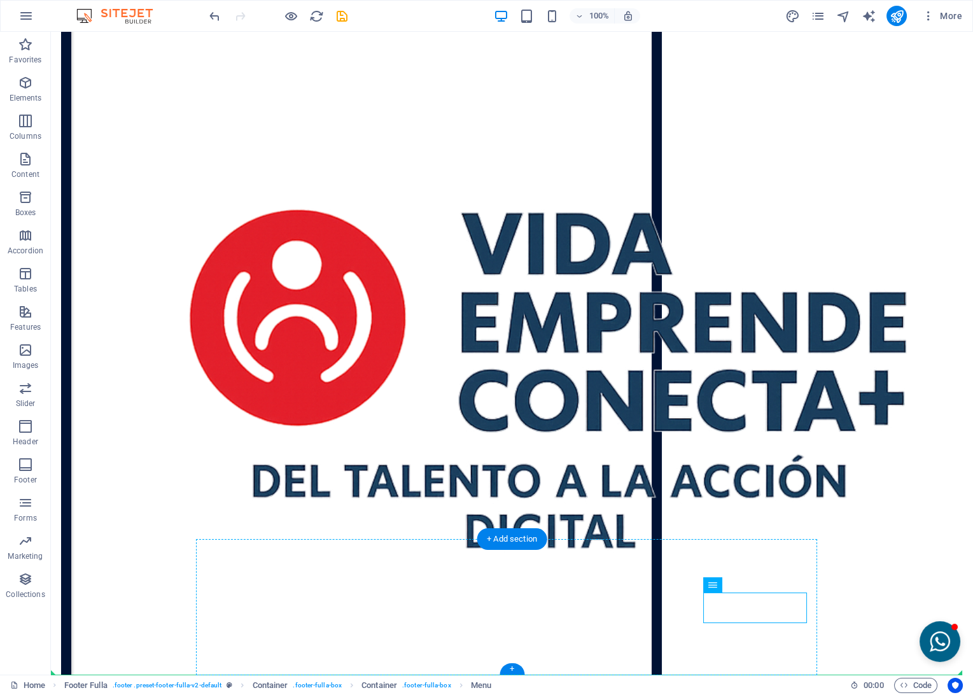
drag, startPoint x: 773, startPoint y: 618, endPoint x: 243, endPoint y: 609, distance: 531.0
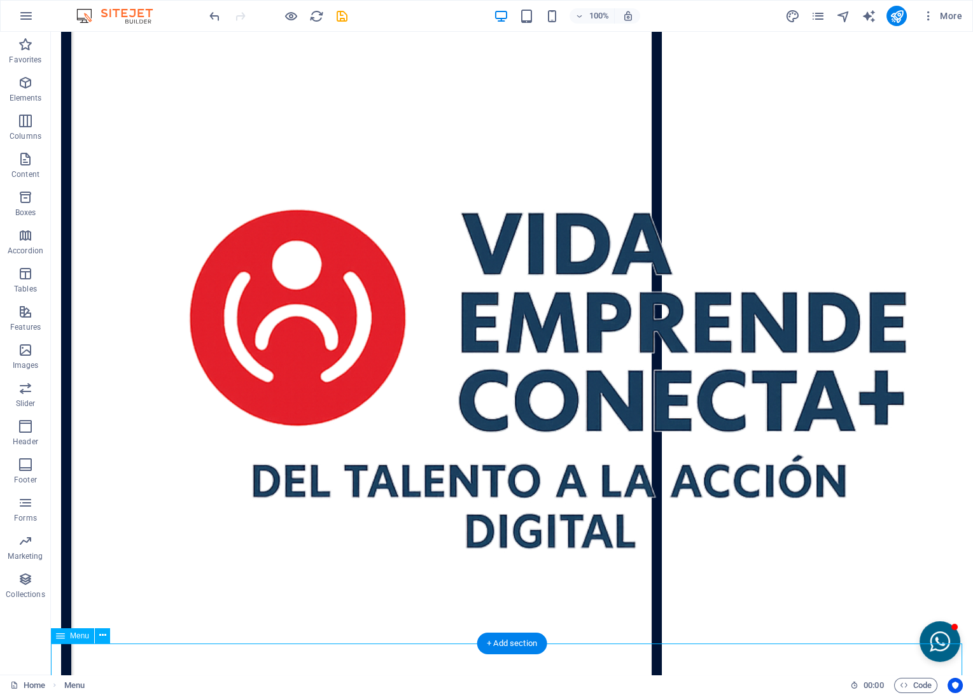
scroll to position [3718, 0]
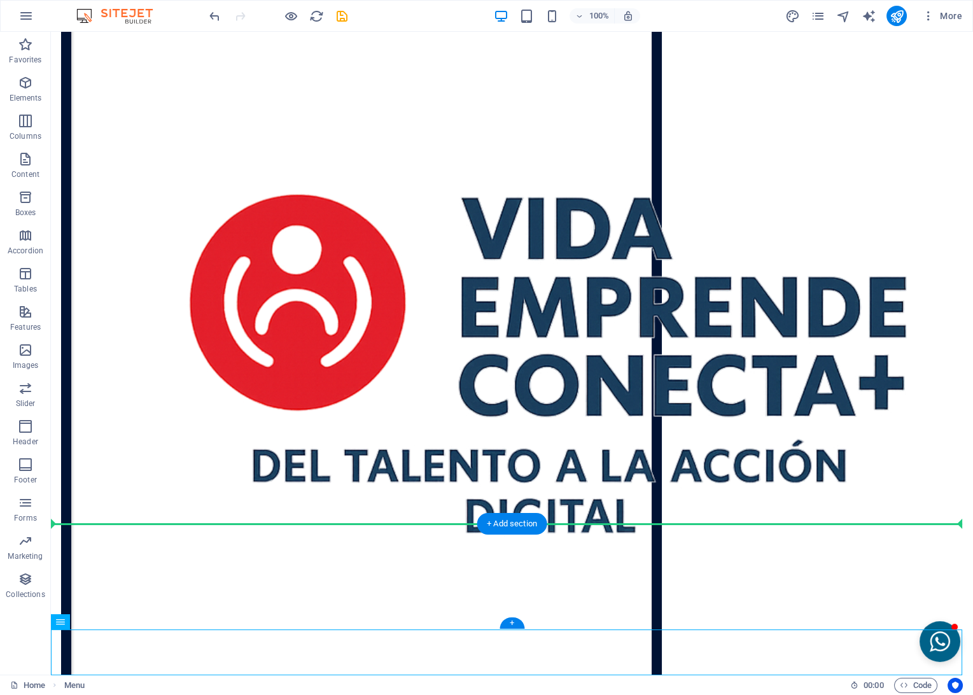
drag, startPoint x: 122, startPoint y: 653, endPoint x: 88, endPoint y: 568, distance: 91.7
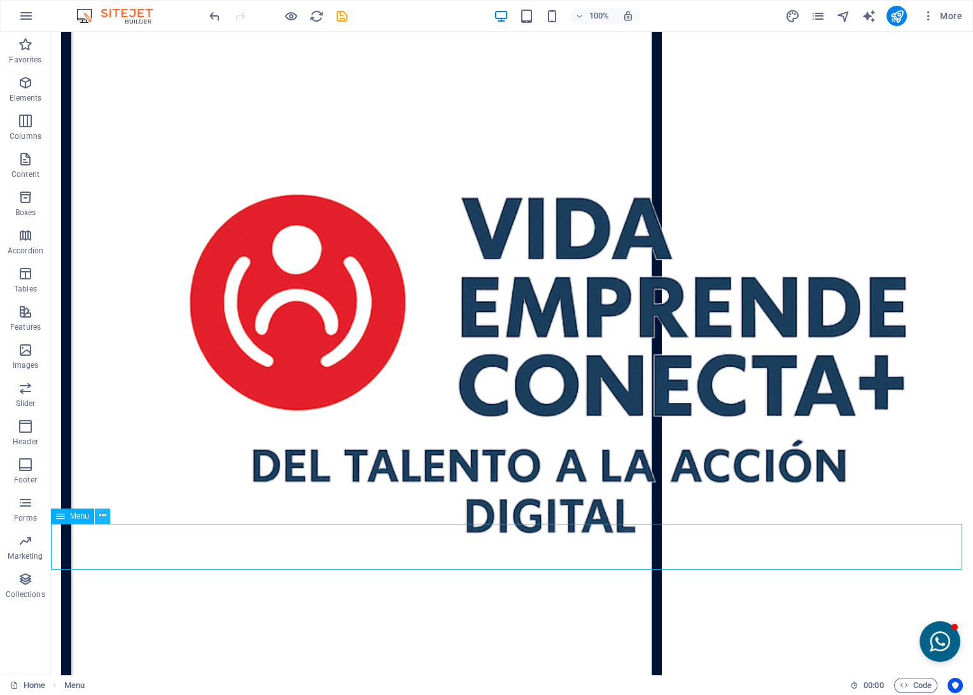
click at [103, 510] on icon at bounding box center [102, 515] width 7 height 13
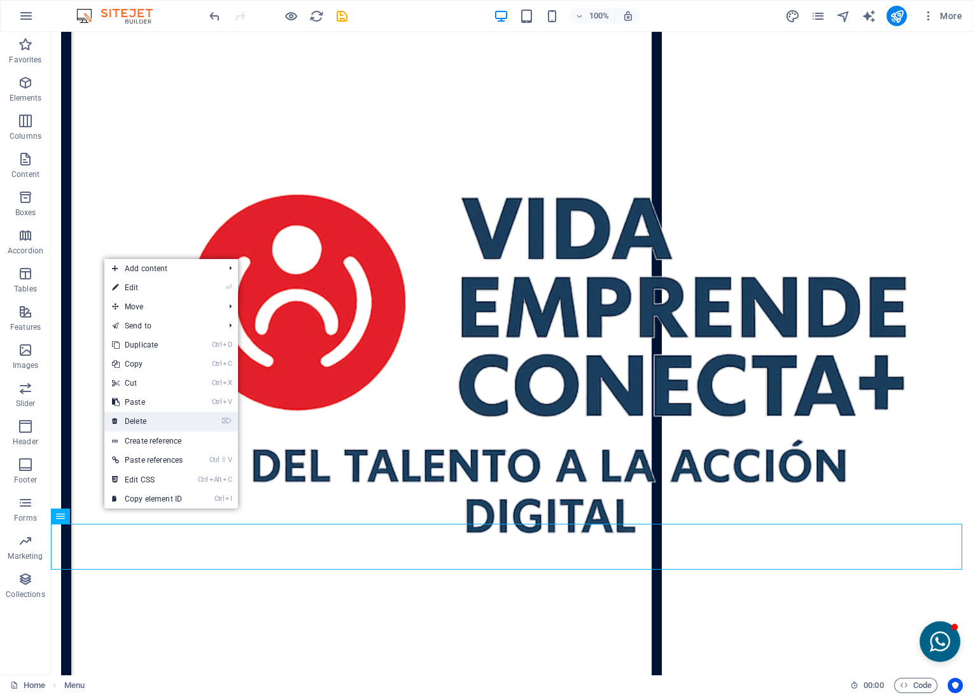
click at [149, 424] on link "⌦ Delete" at bounding box center [147, 421] width 86 height 19
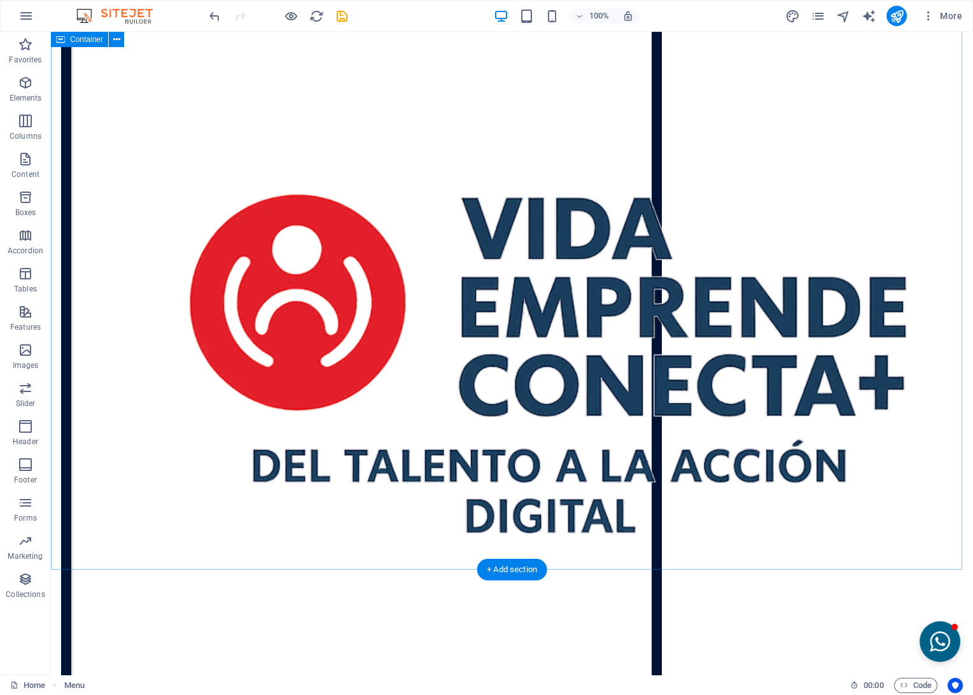
scroll to position [3672, 0]
